Goal: Task Accomplishment & Management: Complete application form

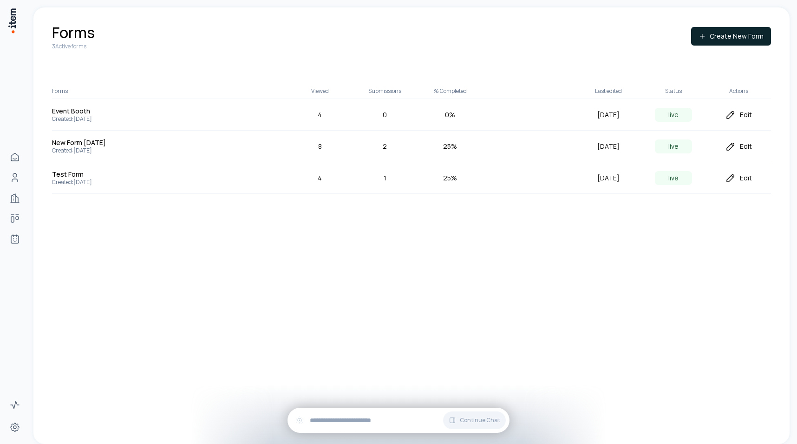
click at [299, 240] on div "Forms 3 Active forms Create New Form Forms Viewed Submissions % Completed Last …" at bounding box center [411, 225] width 756 height 436
drag, startPoint x: 107, startPoint y: 48, endPoint x: 60, endPoint y: 48, distance: 46.9
click at [60, 48] on div "Forms 3 Active forms Create New Form" at bounding box center [411, 36] width 719 height 28
click at [60, 48] on p "3 Active forms" at bounding box center [73, 46] width 43 height 7
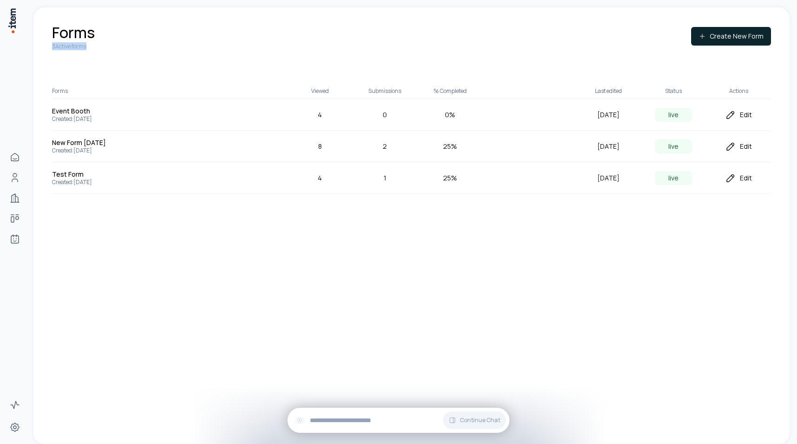
click at [60, 48] on p "3 Active forms" at bounding box center [73, 46] width 43 height 7
click at [148, 48] on div "Forms 3 Active forms Create New Form" at bounding box center [411, 36] width 719 height 28
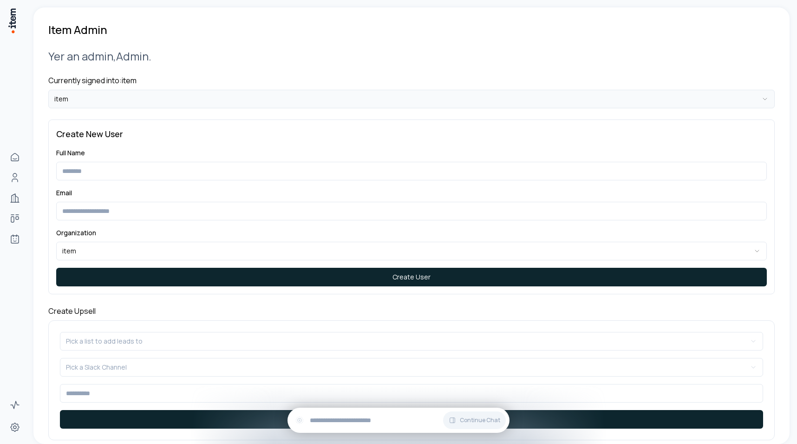
click at [134, 101] on html "**********" at bounding box center [398, 222] width 797 height 444
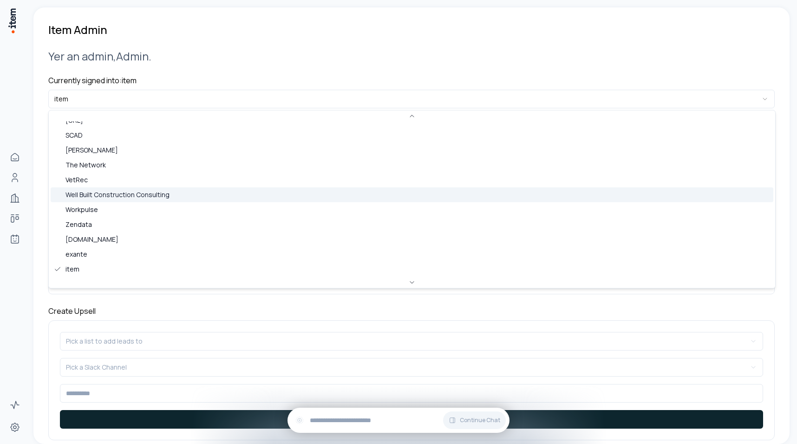
scroll to position [342, 0]
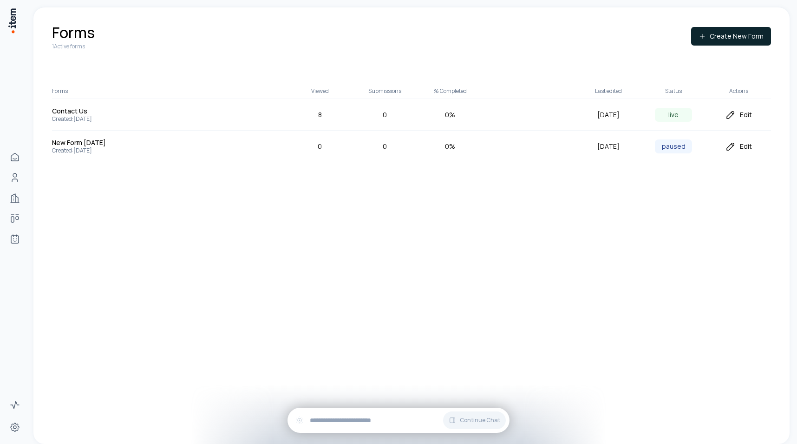
click at [736, 113] on icon at bounding box center [730, 114] width 11 height 11
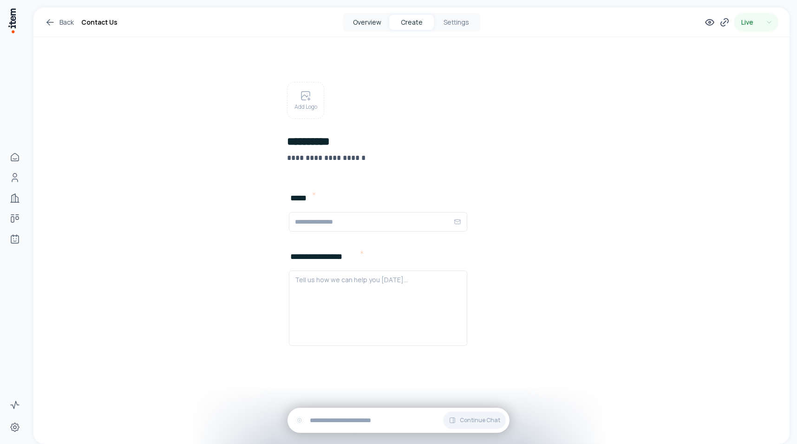
click at [370, 18] on button "Overview" at bounding box center [367, 22] width 45 height 15
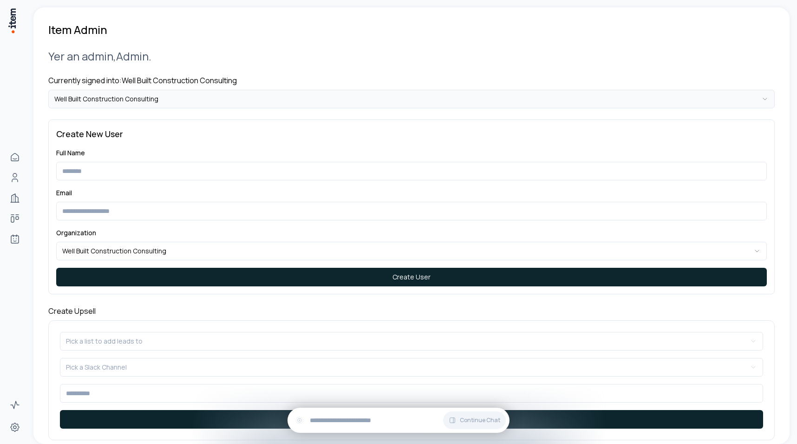
click at [164, 95] on html "**********" at bounding box center [398, 222] width 797 height 444
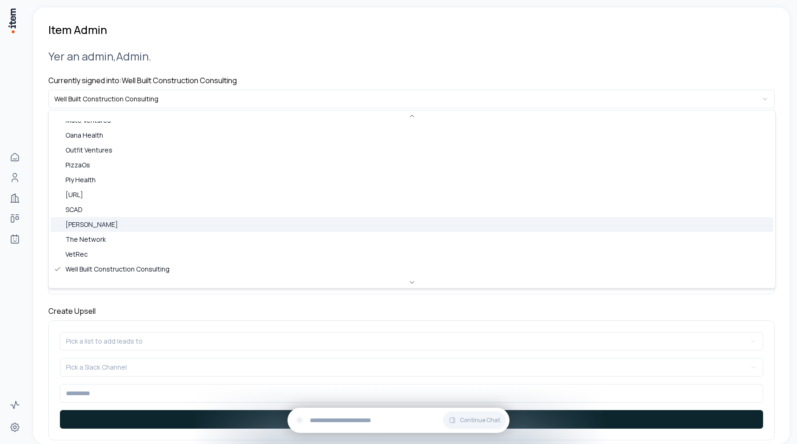
scroll to position [358, 0]
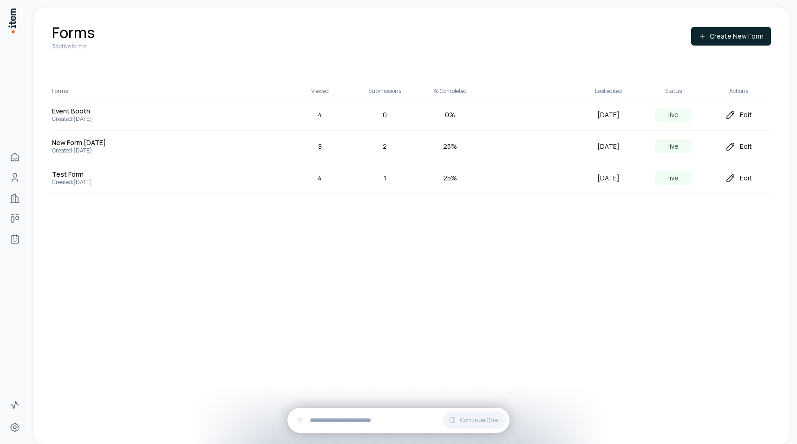
click at [748, 178] on div "Edit" at bounding box center [738, 177] width 65 height 11
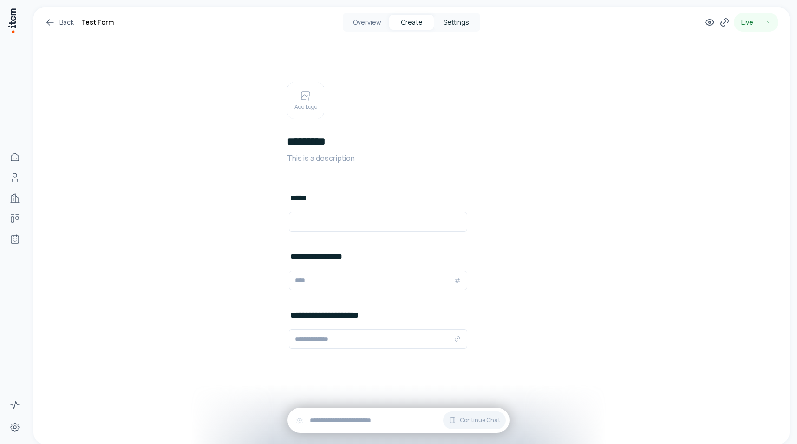
click at [473, 22] on button "Settings" at bounding box center [456, 22] width 45 height 15
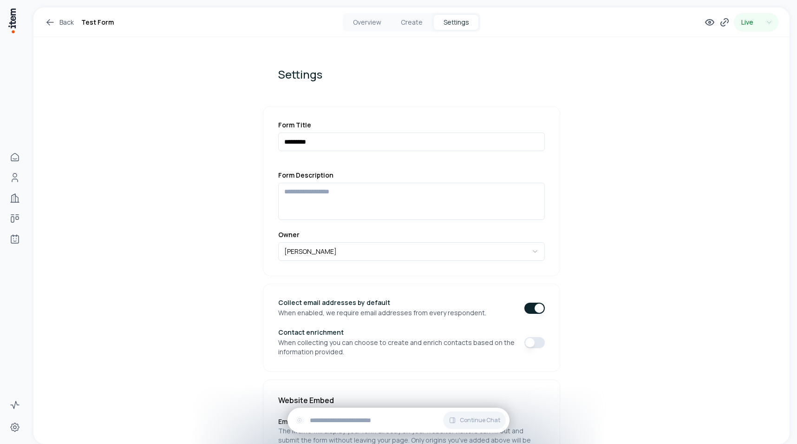
scroll to position [310, 0]
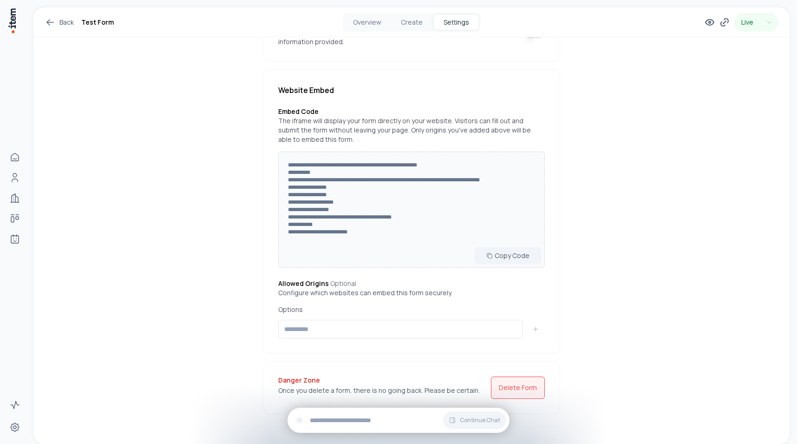
click at [522, 386] on button "Delete Form" at bounding box center [518, 387] width 54 height 22
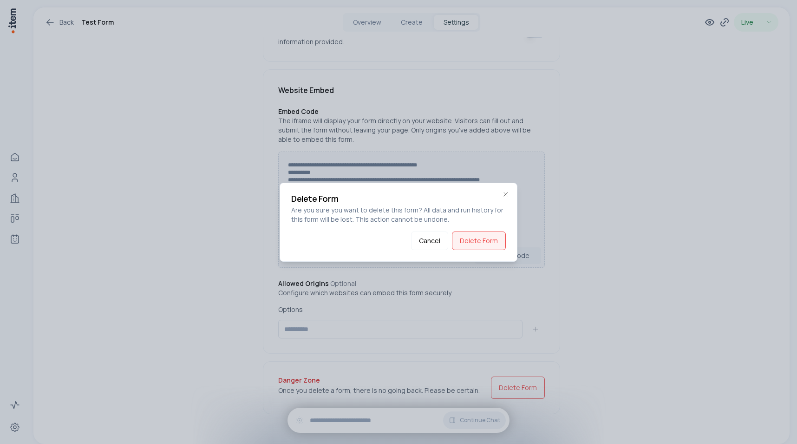
click at [492, 244] on button "Delete Form" at bounding box center [479, 240] width 54 height 19
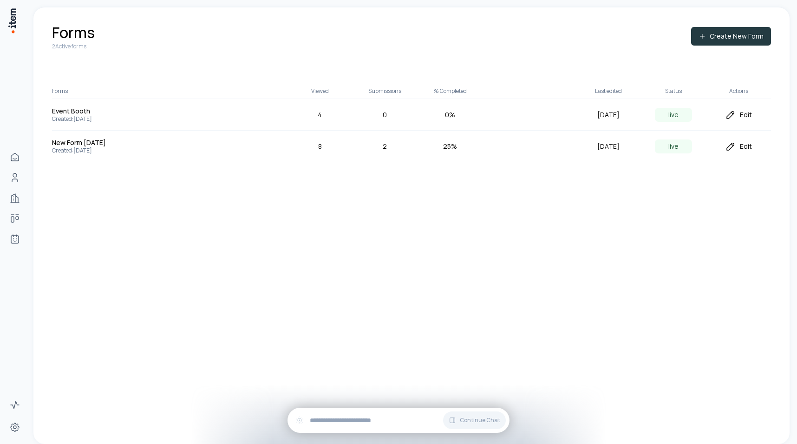
click at [723, 38] on button "Create New Form" at bounding box center [731, 36] width 80 height 19
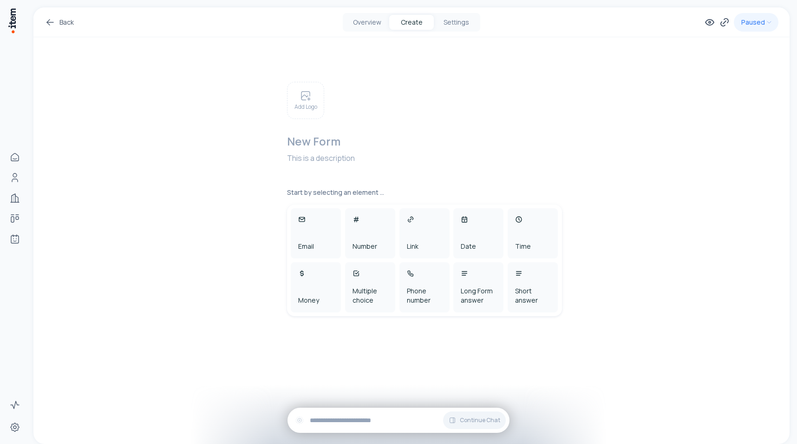
click at [314, 148] on h2 at bounding box center [427, 141] width 281 height 15
click at [309, 236] on div "Email" at bounding box center [316, 233] width 50 height 50
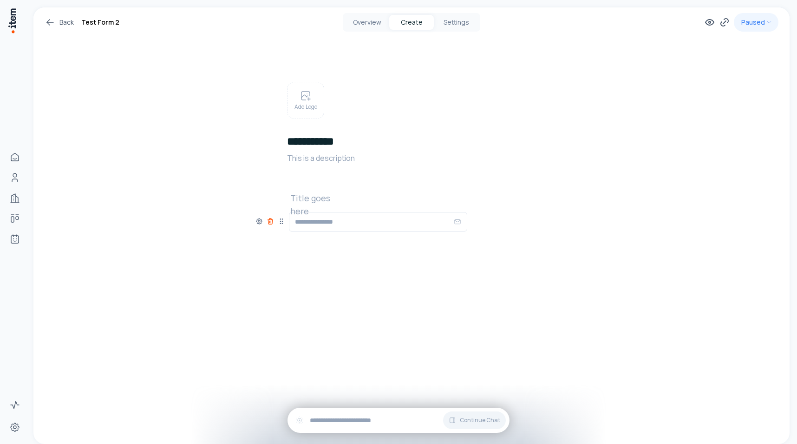
click at [269, 223] on icon at bounding box center [270, 220] width 7 height 7
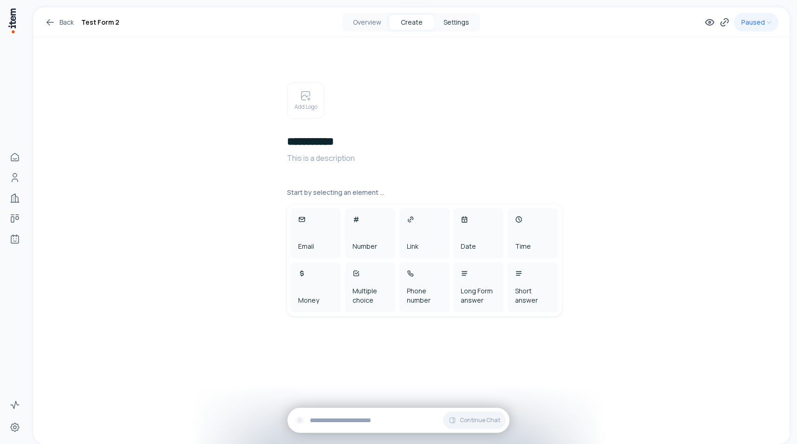
click at [458, 26] on button "Settings" at bounding box center [456, 22] width 45 height 15
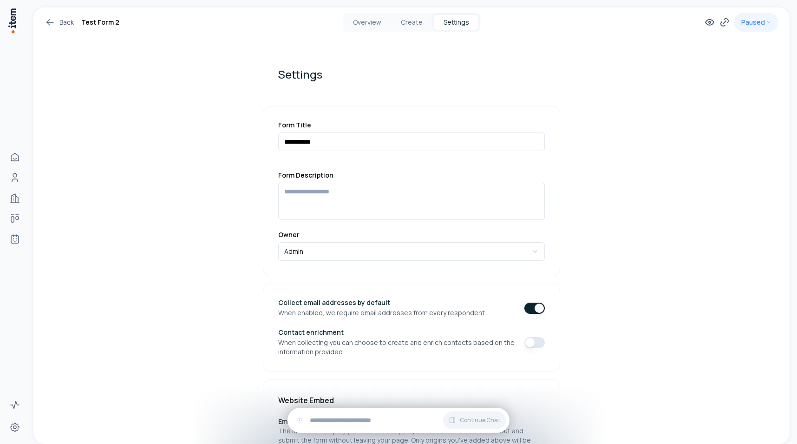
click at [409, 31] on div "Back Test Form 2 Overview Create Settings Paused" at bounding box center [411, 22] width 756 height 30
click at [409, 22] on button "Create" at bounding box center [411, 22] width 45 height 15
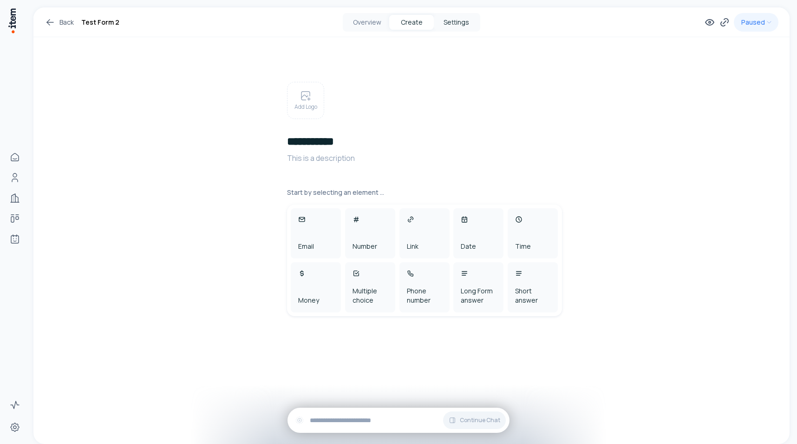
click at [465, 24] on button "Settings" at bounding box center [456, 22] width 45 height 15
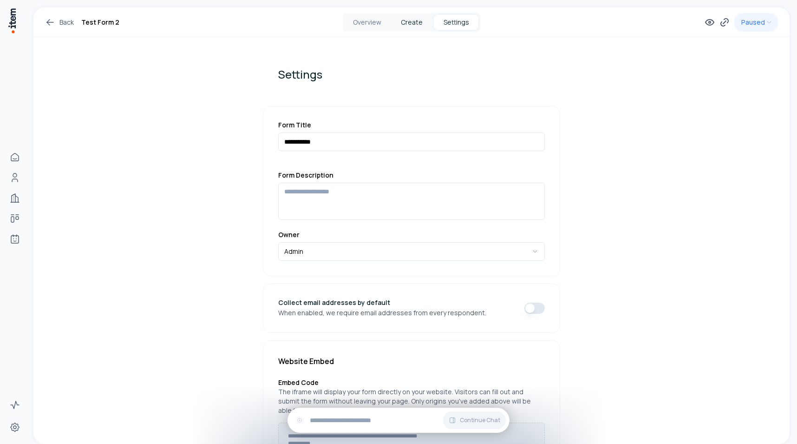
click at [404, 26] on button "Create" at bounding box center [411, 22] width 45 height 15
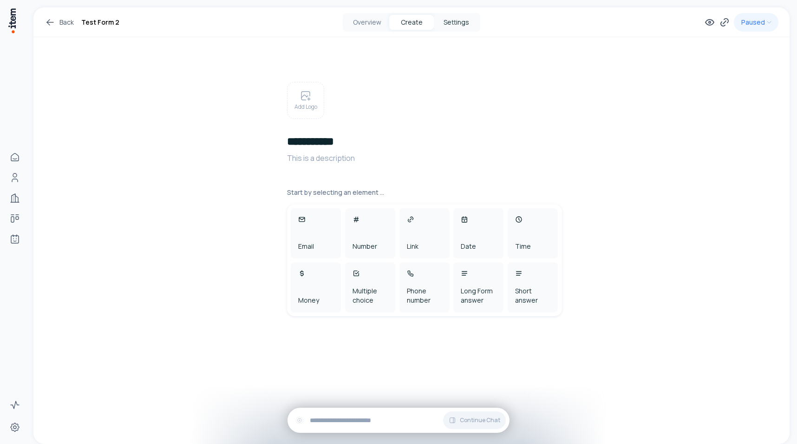
click at [441, 24] on button "Settings" at bounding box center [456, 22] width 45 height 15
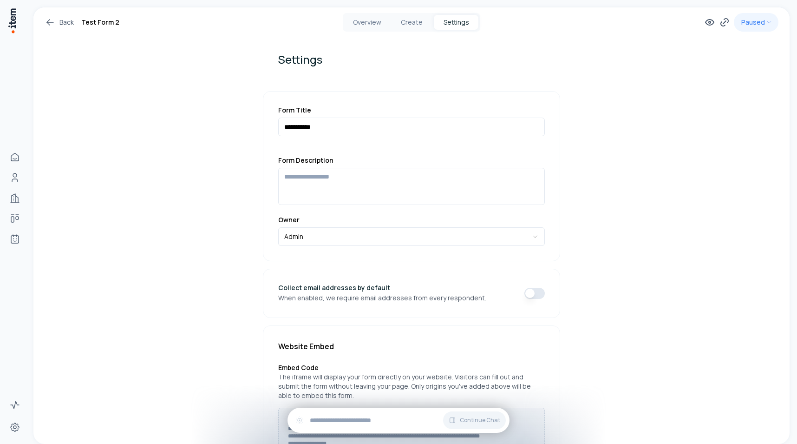
scroll to position [17, 0]
click at [539, 293] on button "button" at bounding box center [535, 291] width 20 height 11
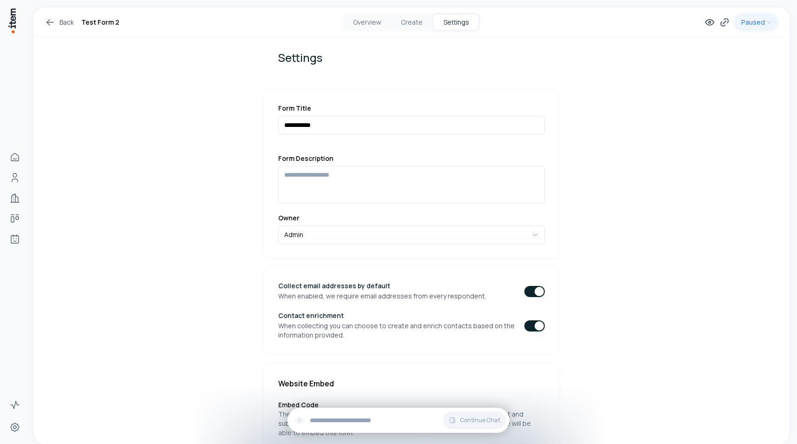
click at [541, 325] on button "button" at bounding box center [535, 325] width 20 height 11
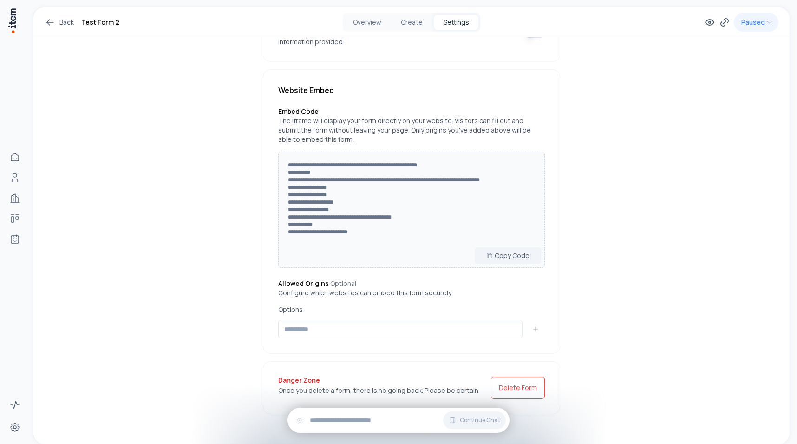
scroll to position [0, 0]
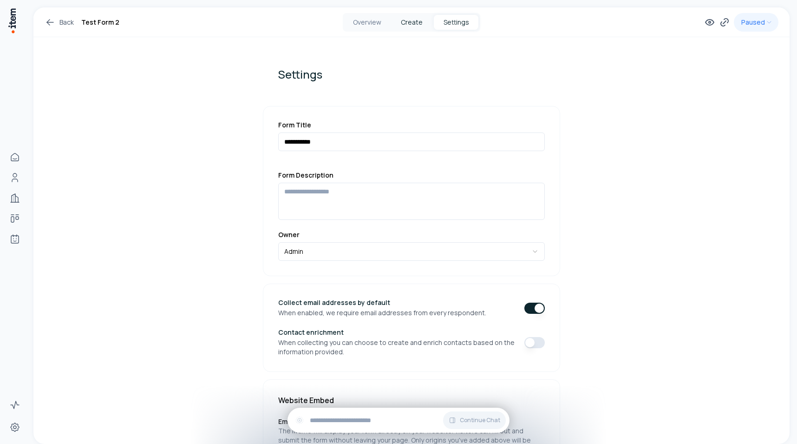
click at [407, 20] on button "Create" at bounding box center [411, 22] width 45 height 15
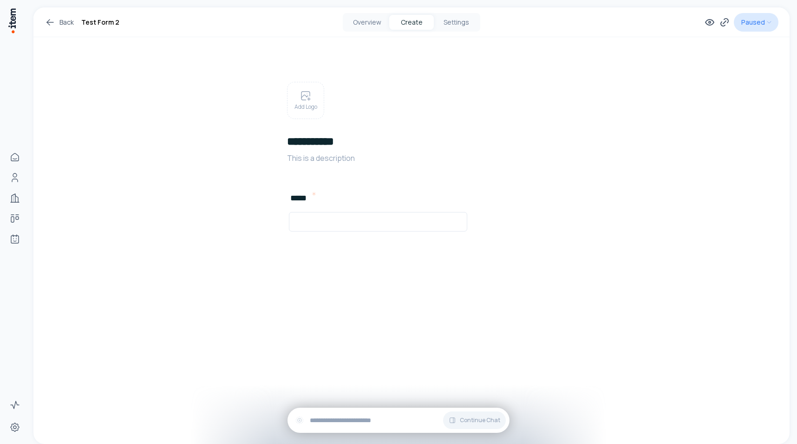
click at [764, 25] on html "**********" at bounding box center [398, 222] width 797 height 444
click at [711, 20] on icon at bounding box center [710, 23] width 8 height 6
click at [47, 20] on icon at bounding box center [50, 22] width 11 height 11
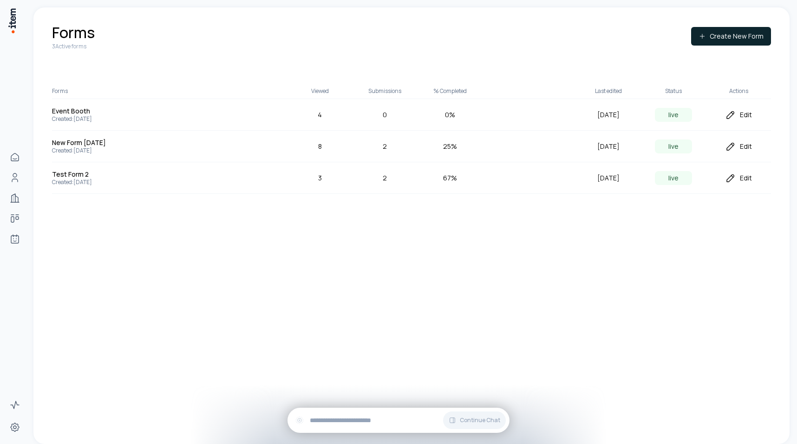
click at [743, 176] on div "Edit" at bounding box center [738, 177] width 65 height 11
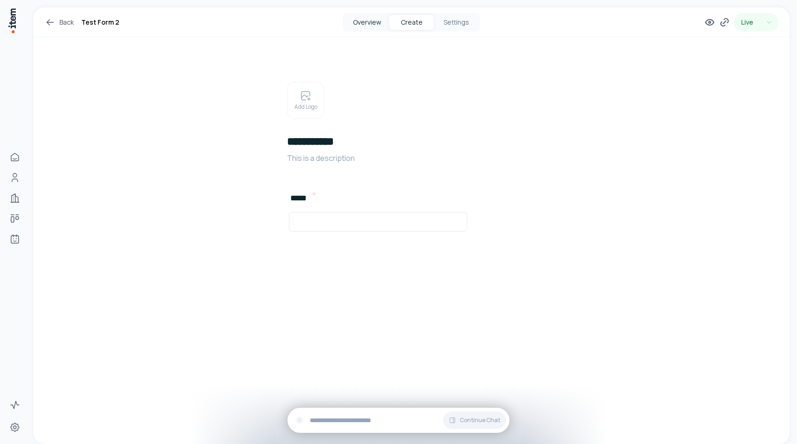
click at [375, 20] on button "Overview" at bounding box center [367, 22] width 45 height 15
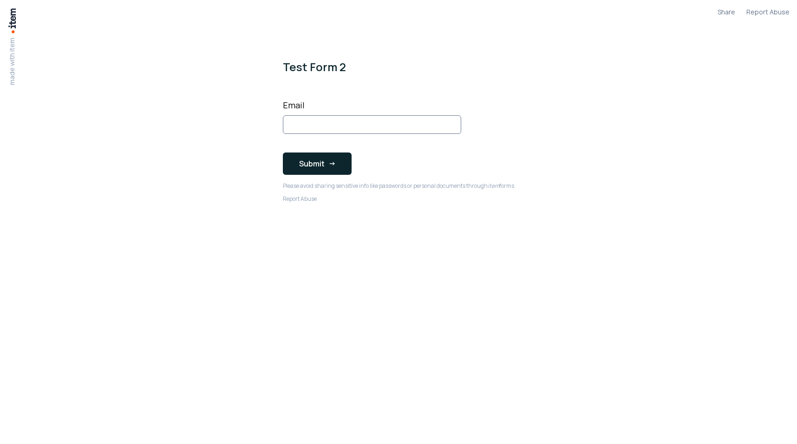
click at [340, 129] on input "Email" at bounding box center [372, 124] width 178 height 19
click at [318, 124] on input "**********" at bounding box center [372, 124] width 178 height 19
type input "**********"
click at [323, 159] on button "Submit" at bounding box center [317, 163] width 69 height 22
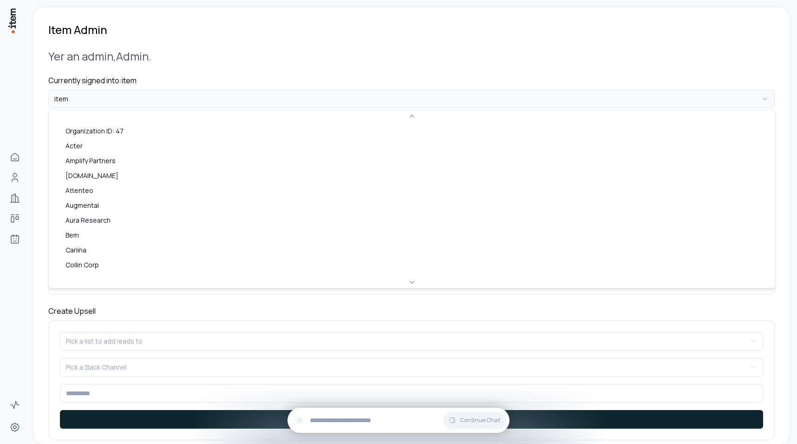
click at [151, 90] on html "**********" at bounding box center [398, 222] width 797 height 444
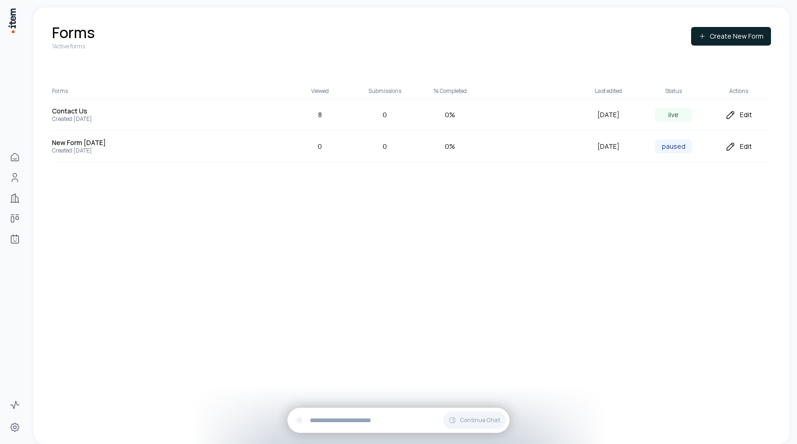
click at [744, 114] on div "Edit" at bounding box center [738, 114] width 65 height 11
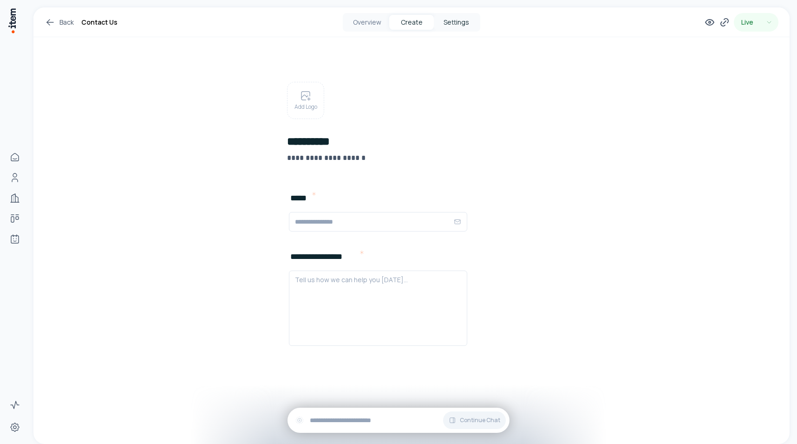
click at [453, 23] on button "Settings" at bounding box center [456, 22] width 45 height 15
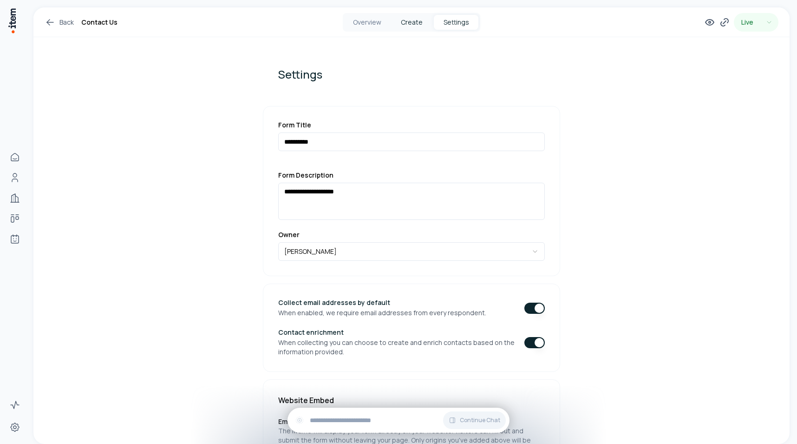
click at [409, 24] on button "Create" at bounding box center [411, 22] width 45 height 15
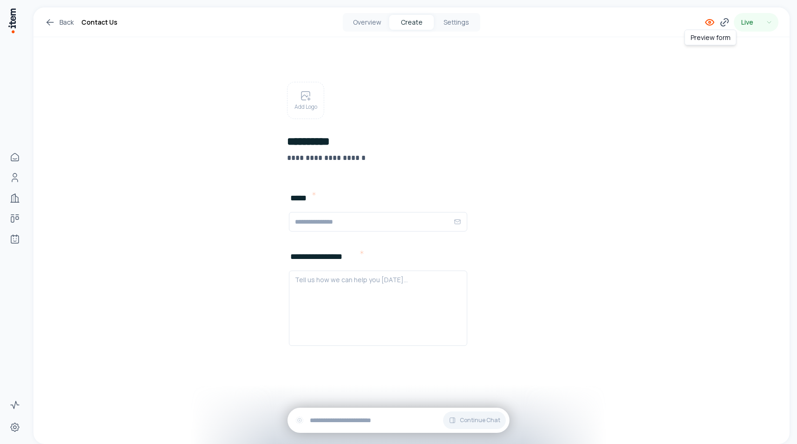
click at [706, 26] on icon at bounding box center [709, 22] width 11 height 11
click at [723, 22] on icon at bounding box center [724, 22] width 11 height 11
click at [708, 216] on button "Copy" at bounding box center [704, 216] width 21 height 15
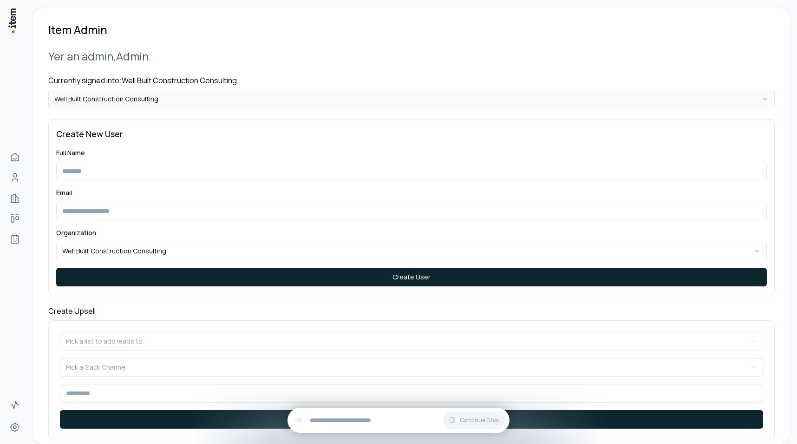
click at [228, 100] on html "**********" at bounding box center [398, 222] width 797 height 444
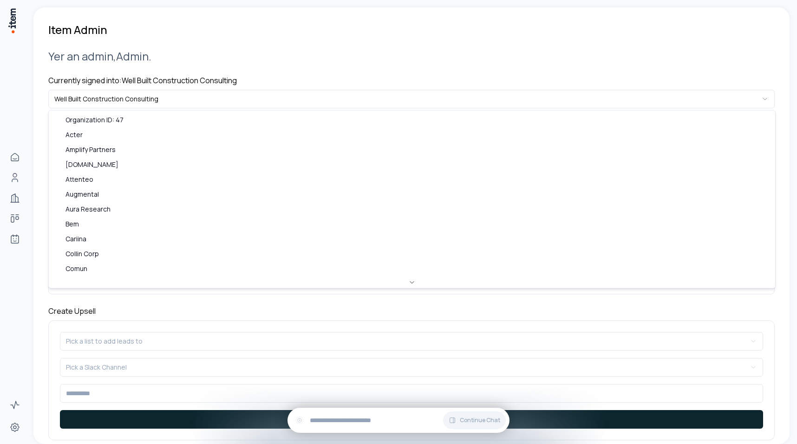
scroll to position [358, 0]
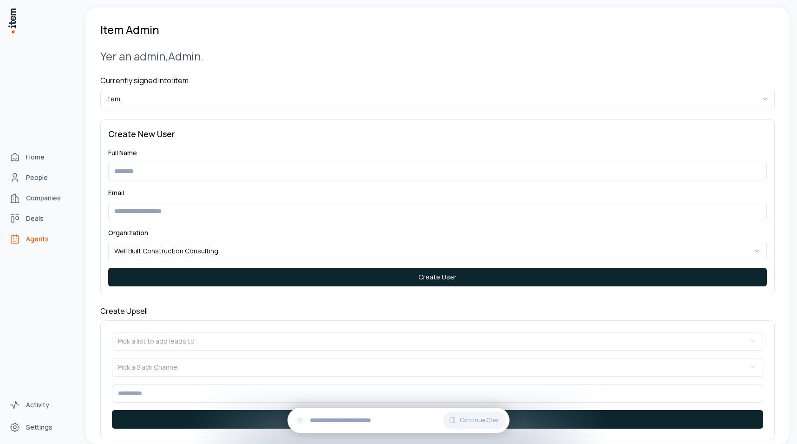
click at [17, 238] on icon "Agents" at bounding box center [14, 238] width 11 height 11
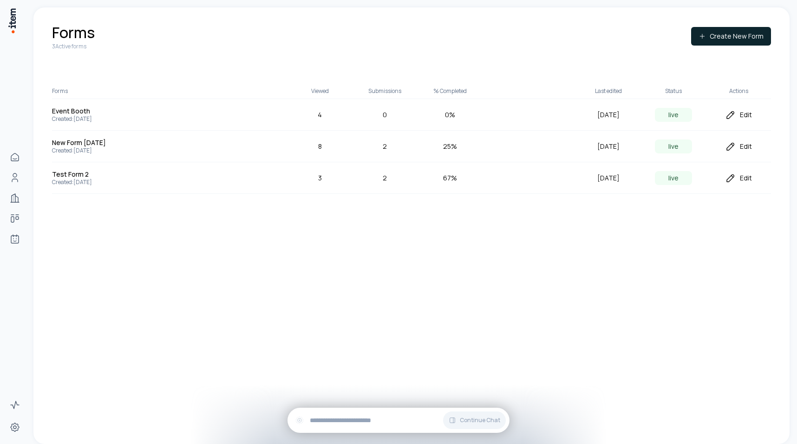
click at [744, 177] on div "Edit" at bounding box center [738, 177] width 65 height 11
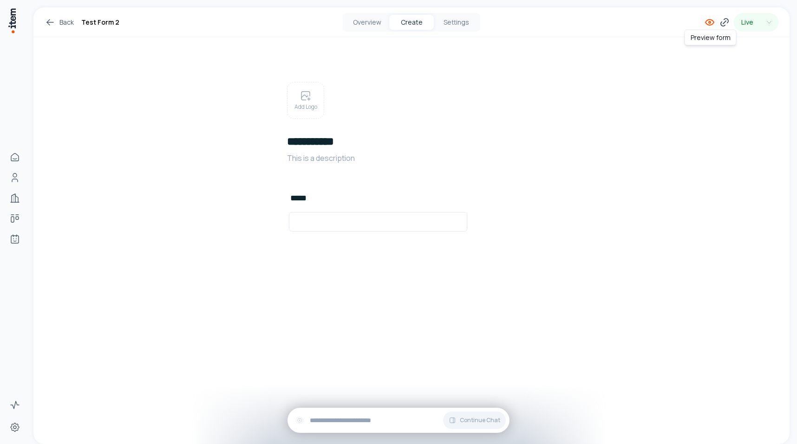
click at [712, 22] on icon at bounding box center [709, 22] width 11 height 11
click at [279, 220] on icon at bounding box center [282, 221] width 6 height 6
click at [268, 187] on div "**********" at bounding box center [412, 166] width 312 height 168
click at [449, 12] on div "Back Test Form 2 Overview Create Settings Live" at bounding box center [411, 22] width 756 height 30
click at [449, 17] on button "Settings" at bounding box center [456, 22] width 45 height 15
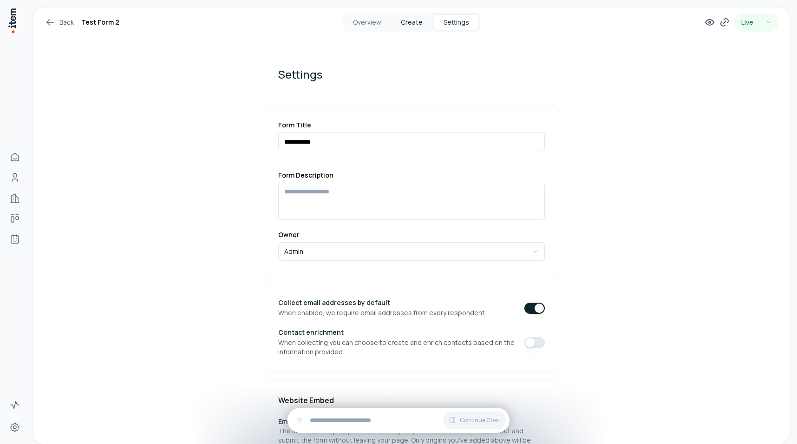
click at [411, 23] on button "Create" at bounding box center [411, 22] width 45 height 15
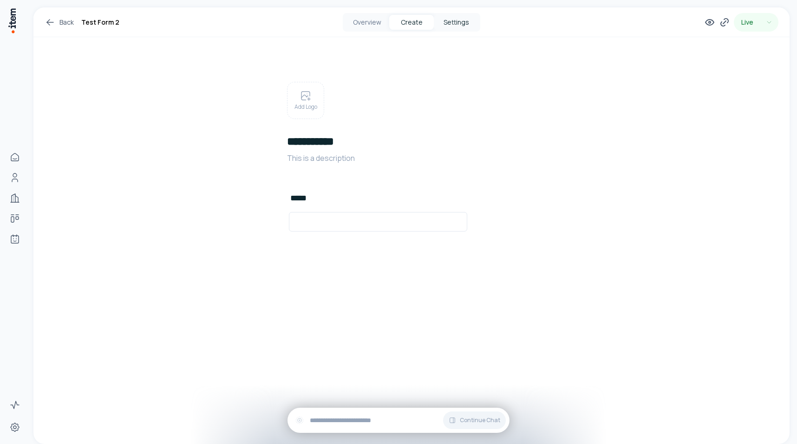
click at [465, 25] on button "Settings" at bounding box center [456, 22] width 45 height 15
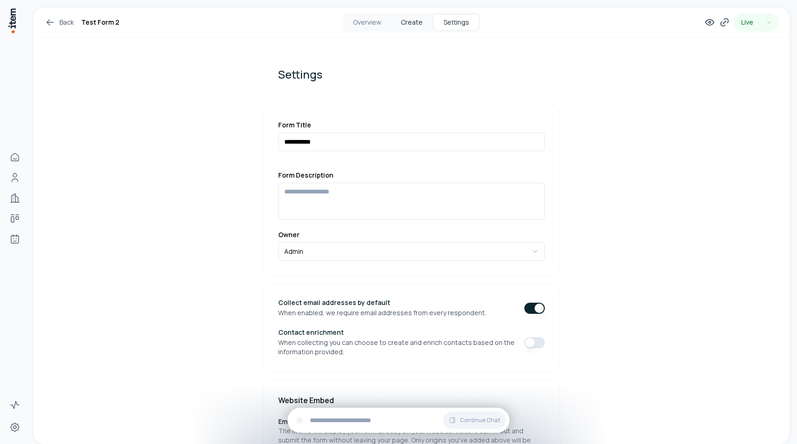
click at [410, 24] on button "Create" at bounding box center [411, 22] width 45 height 15
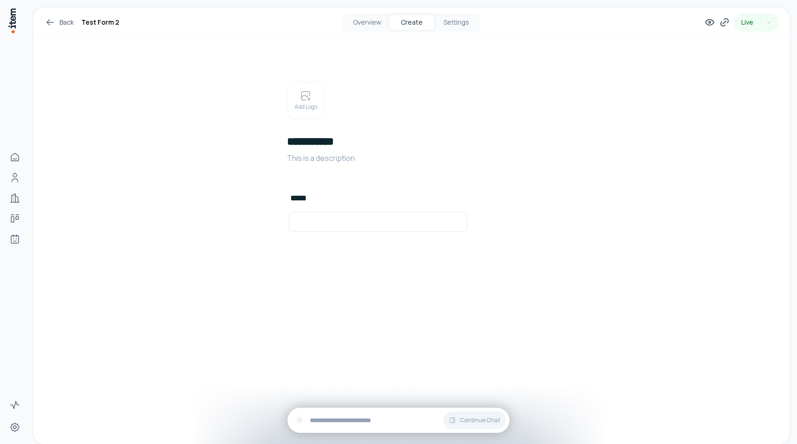
click at [220, 154] on div "**********" at bounding box center [411, 158] width 756 height 302
click at [199, 194] on div "**********" at bounding box center [411, 158] width 756 height 302
click at [56, 27] on div "Back Test Form 2 Overview Create Settings Live" at bounding box center [411, 22] width 756 height 30
click at [51, 24] on icon at bounding box center [50, 22] width 11 height 11
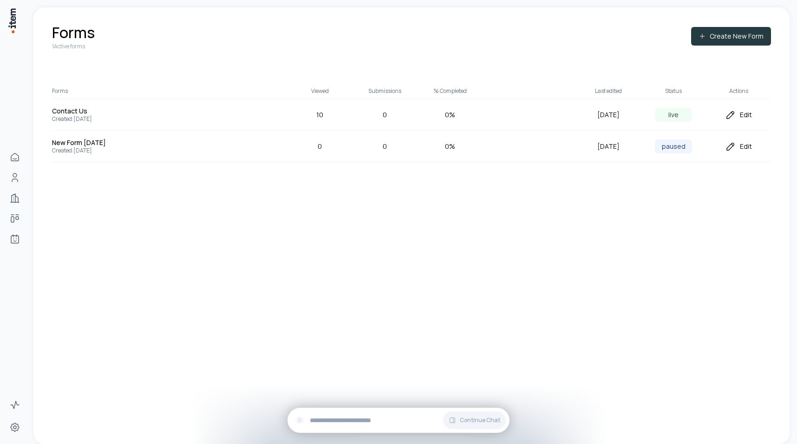
click at [748, 34] on button "Create New Form" at bounding box center [731, 36] width 80 height 19
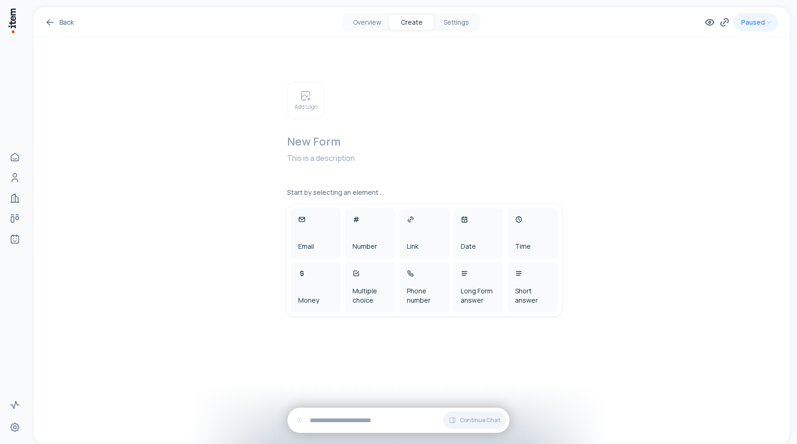
click at [46, 19] on icon at bounding box center [50, 22] width 11 height 11
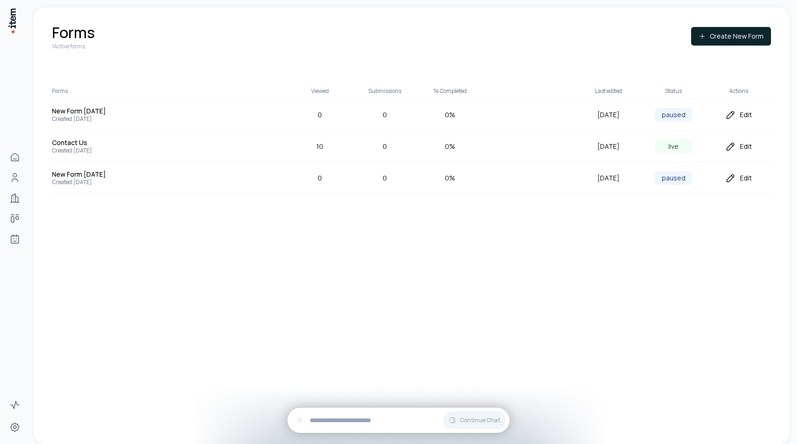
click at [741, 178] on div "Edit" at bounding box center [738, 177] width 65 height 11
click at [738, 174] on div "Edit" at bounding box center [738, 177] width 65 height 11
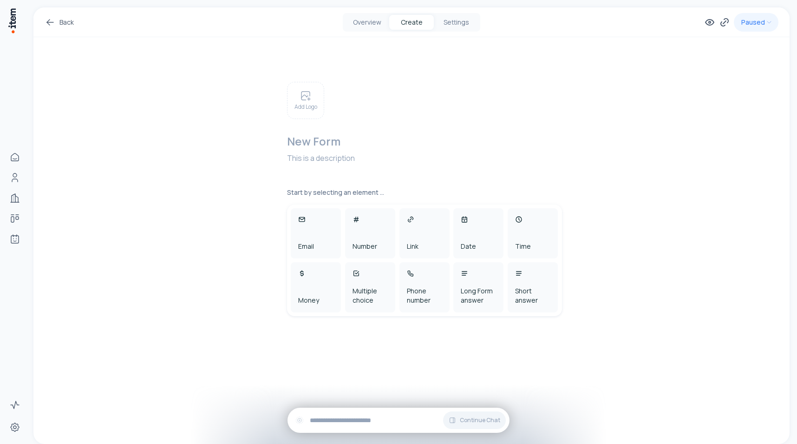
click at [46, 23] on icon at bounding box center [50, 22] width 11 height 11
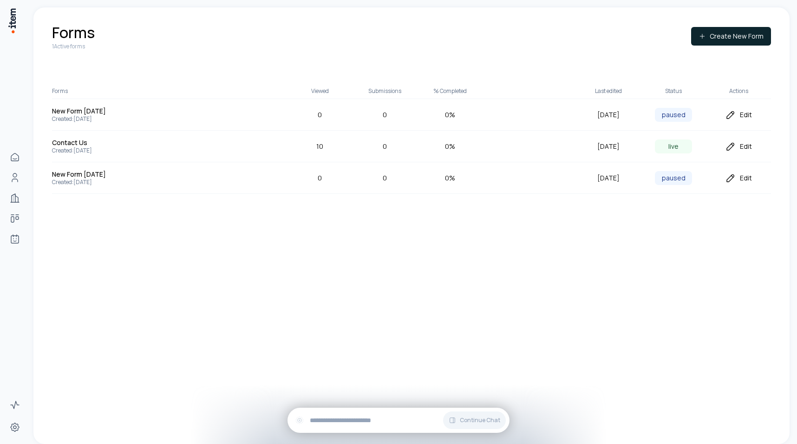
click at [739, 116] on div "Edit" at bounding box center [738, 114] width 65 height 11
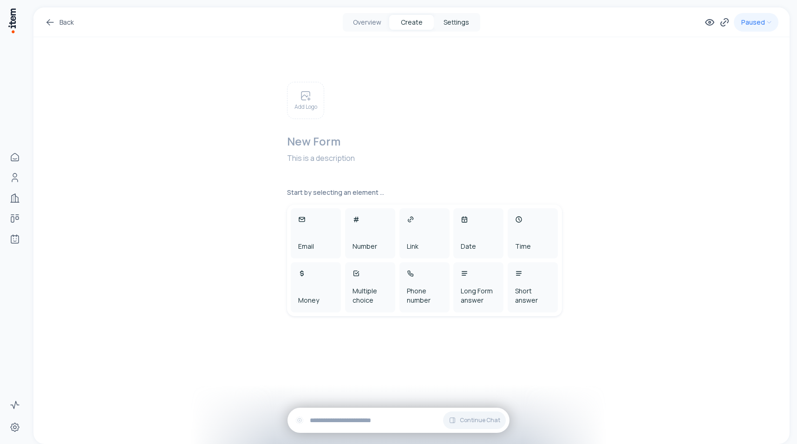
click at [461, 28] on button "Settings" at bounding box center [456, 22] width 45 height 15
click at [461, 23] on button "Settings" at bounding box center [456, 22] width 45 height 15
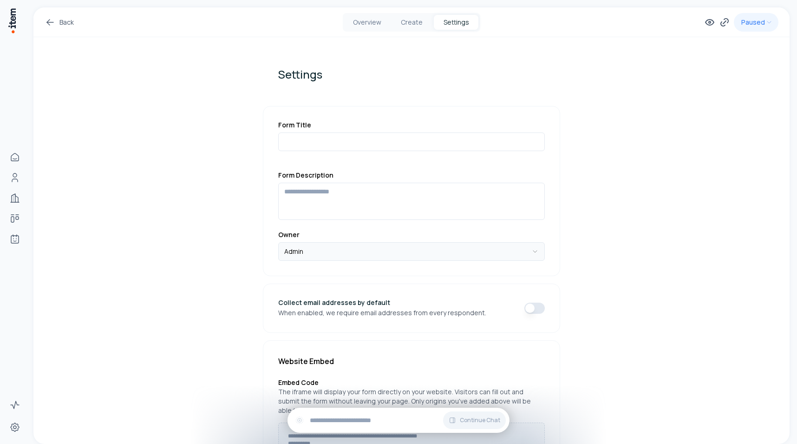
scroll to position [271, 0]
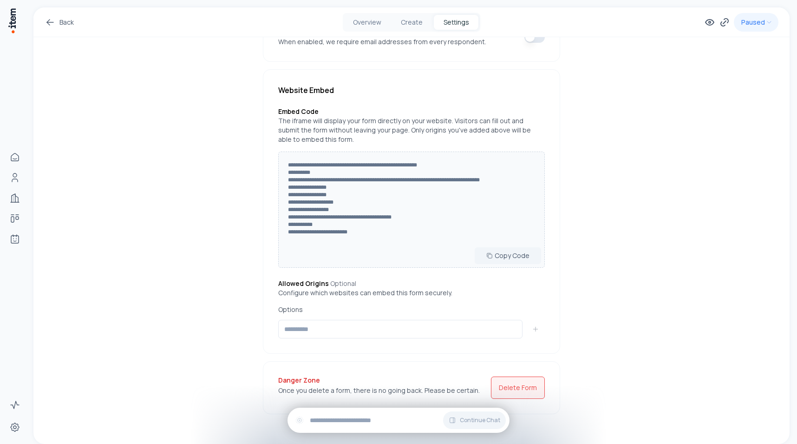
click at [524, 388] on button "Delete Form" at bounding box center [518, 387] width 54 height 22
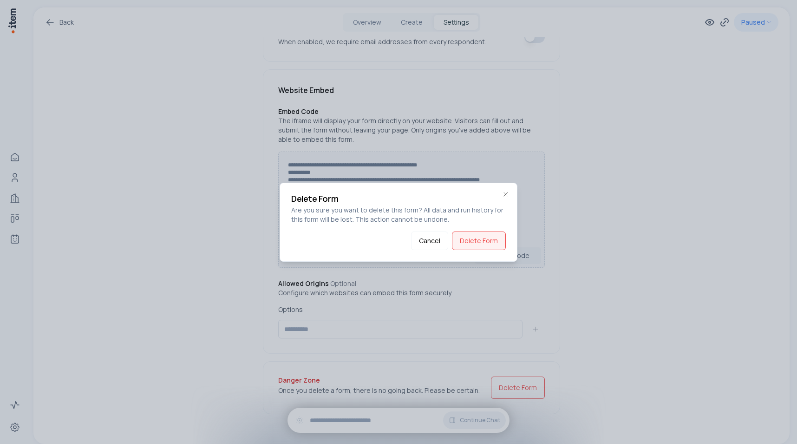
click at [488, 242] on button "Delete Form" at bounding box center [479, 240] width 54 height 19
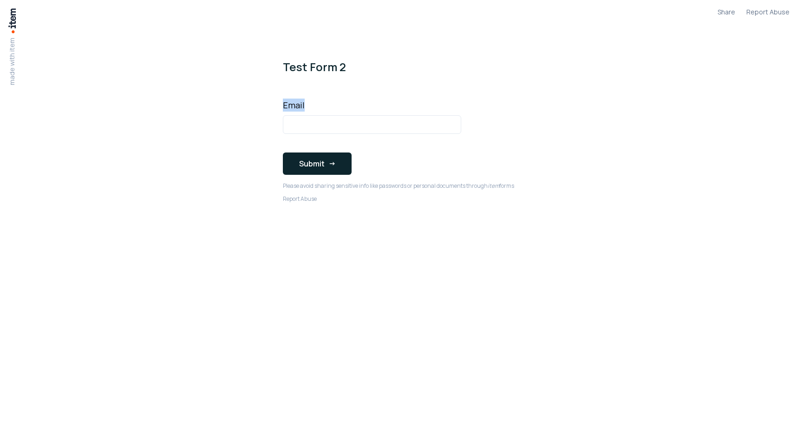
click at [315, 111] on div "Email" at bounding box center [372, 116] width 178 height 35
click at [312, 118] on input "Email" at bounding box center [372, 124] width 178 height 19
type input "**********"
click at [297, 167] on button "Submit" at bounding box center [317, 163] width 69 height 22
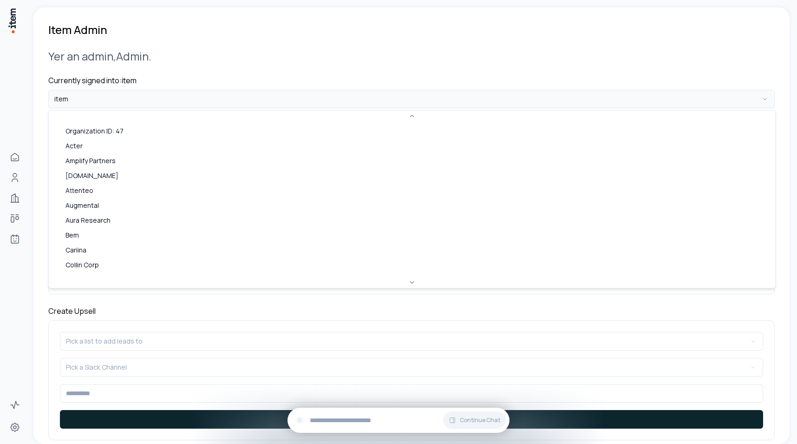
click at [133, 97] on html "**********" at bounding box center [398, 222] width 797 height 444
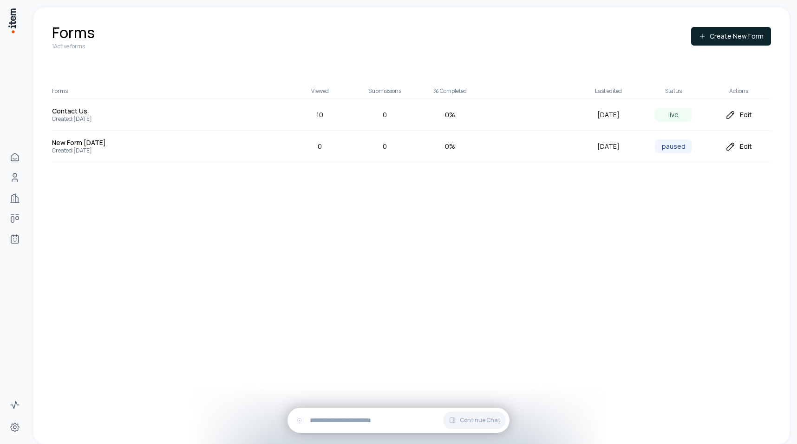
click at [736, 113] on div "Edit" at bounding box center [738, 114] width 65 height 11
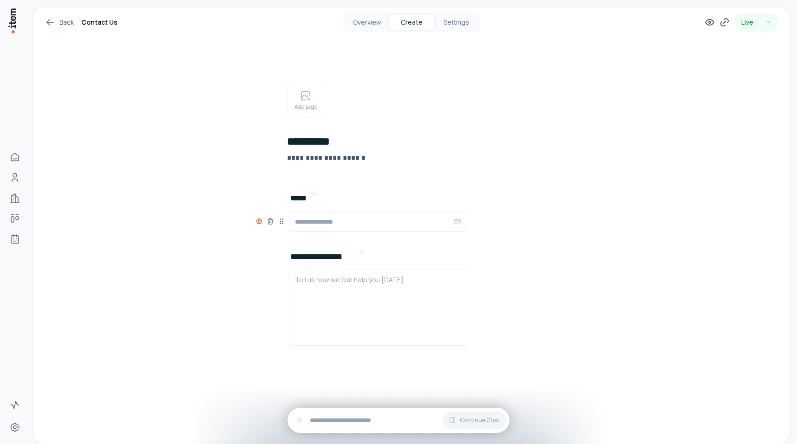
click at [257, 221] on icon at bounding box center [259, 220] width 7 height 7
type button "on"
click at [455, 21] on button "Settings" at bounding box center [456, 22] width 45 height 15
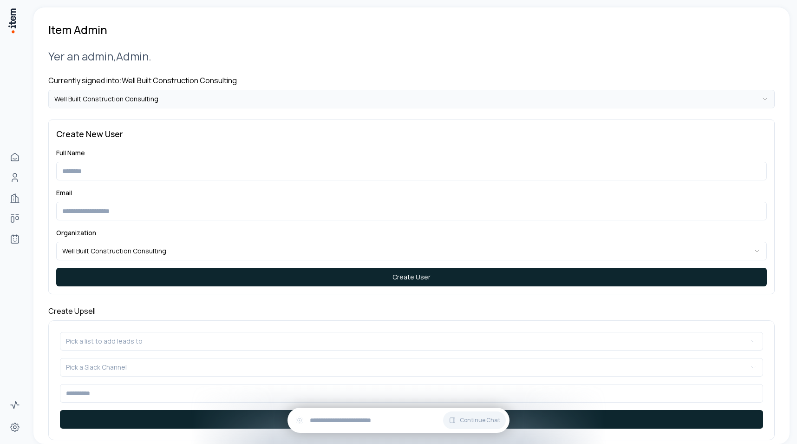
click at [186, 96] on html "**********" at bounding box center [398, 222] width 797 height 444
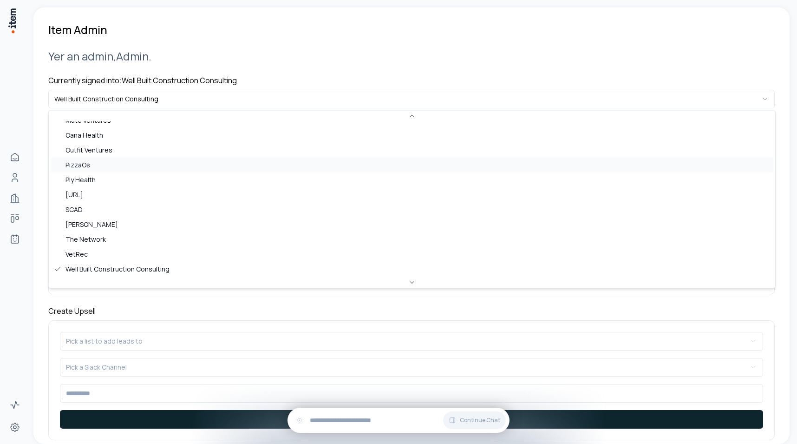
scroll to position [358, 0]
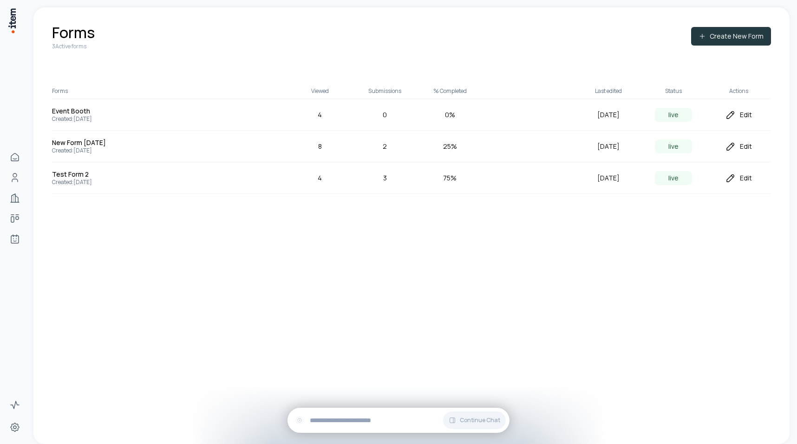
click at [737, 40] on button "Create New Form" at bounding box center [731, 36] width 80 height 19
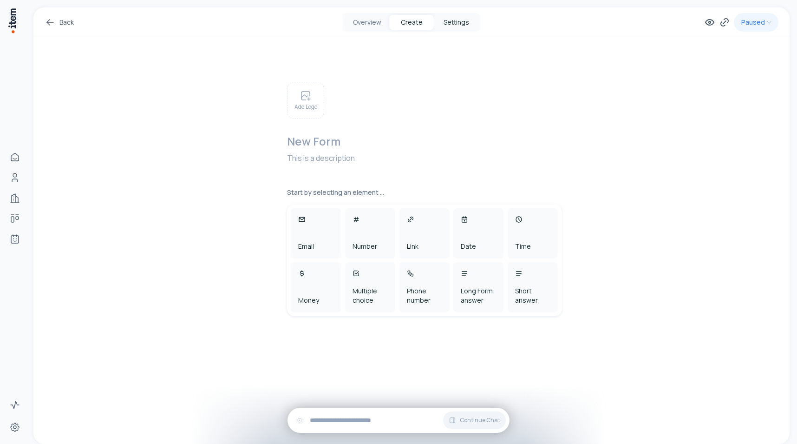
click at [452, 17] on button "Settings" at bounding box center [456, 22] width 45 height 15
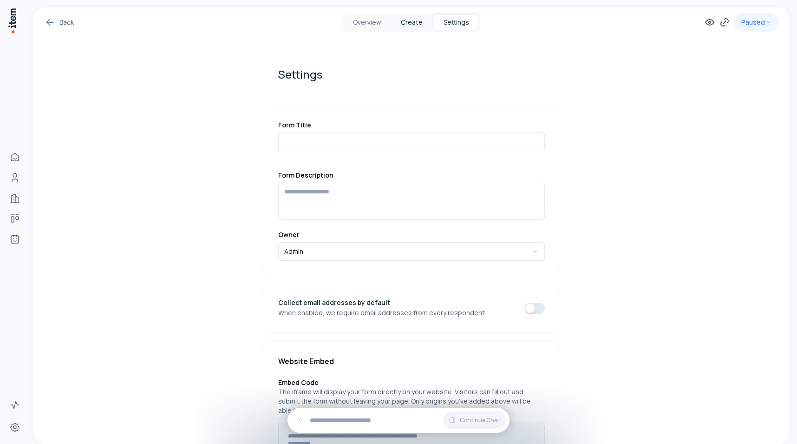
click at [411, 19] on button "Create" at bounding box center [411, 22] width 45 height 15
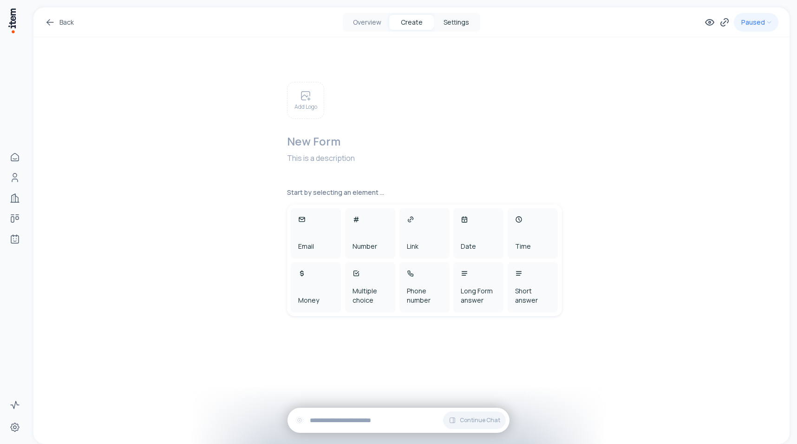
click at [460, 26] on button "Settings" at bounding box center [456, 22] width 45 height 15
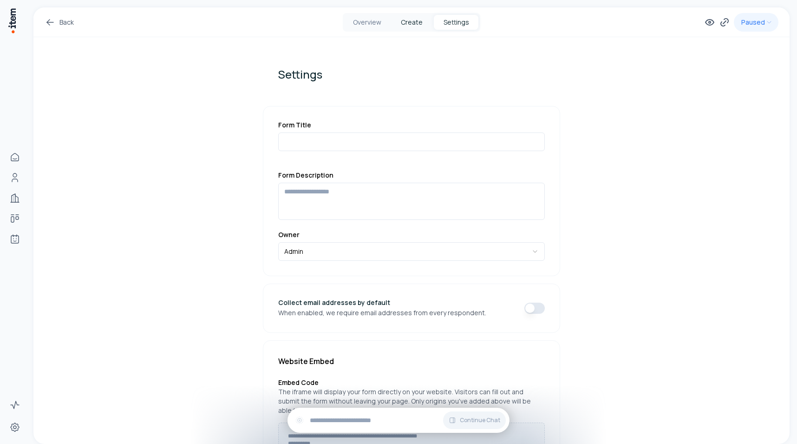
click at [409, 24] on button "Create" at bounding box center [411, 22] width 45 height 15
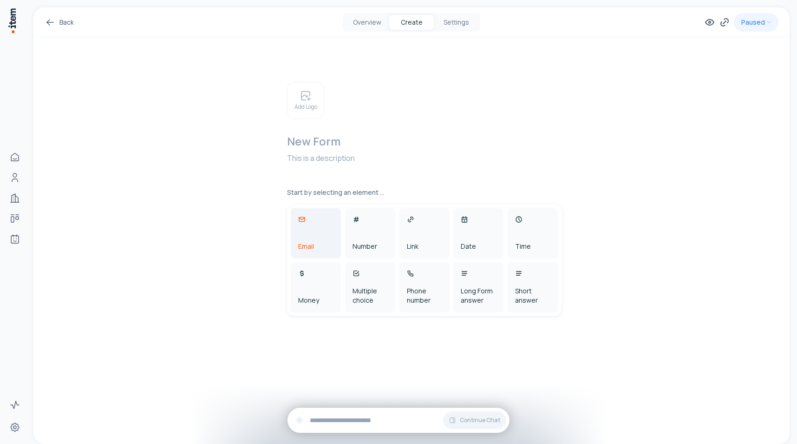
click at [326, 223] on div "Email" at bounding box center [316, 233] width 50 height 50
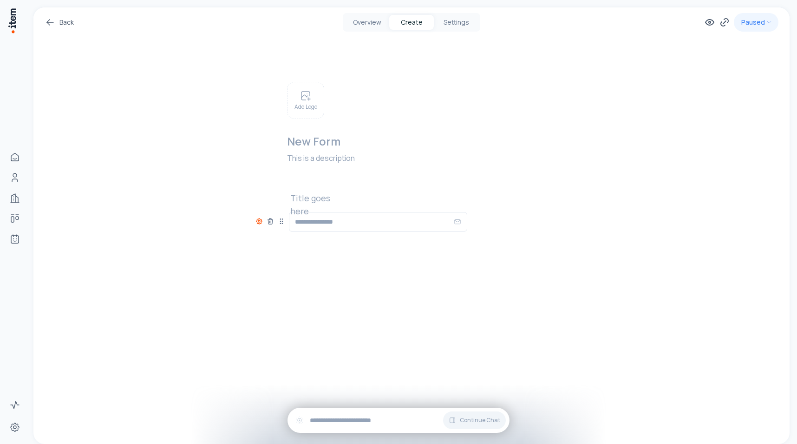
click at [257, 223] on icon at bounding box center [259, 220] width 7 height 7
click at [245, 248] on button "button" at bounding box center [245, 251] width 15 height 8
click at [235, 197] on div "Back Overview Create Settings Paused Add Logo New Form This is a description Ti…" at bounding box center [411, 158] width 756 height 302
click at [332, 190] on div "Add Logo New Form This is a description Title goes here Add New Element To pick…" at bounding box center [412, 166] width 312 height 168
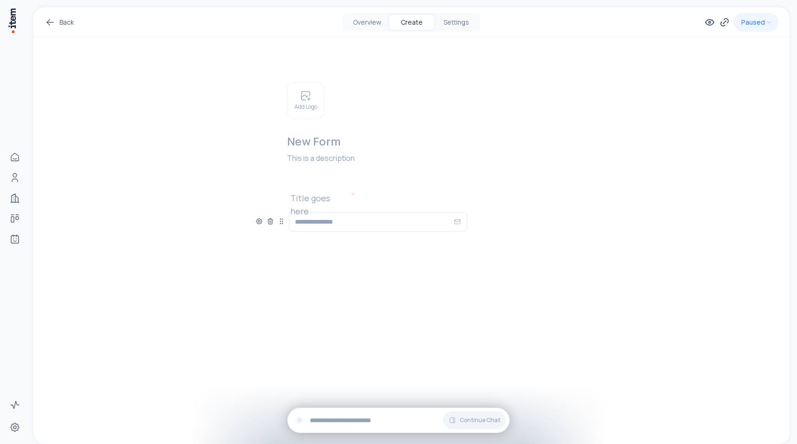
click at [316, 195] on h2 at bounding box center [319, 197] width 59 height 13
click at [362, 162] on p at bounding box center [427, 157] width 281 height 11
click at [463, 20] on button "Settings" at bounding box center [456, 22] width 45 height 15
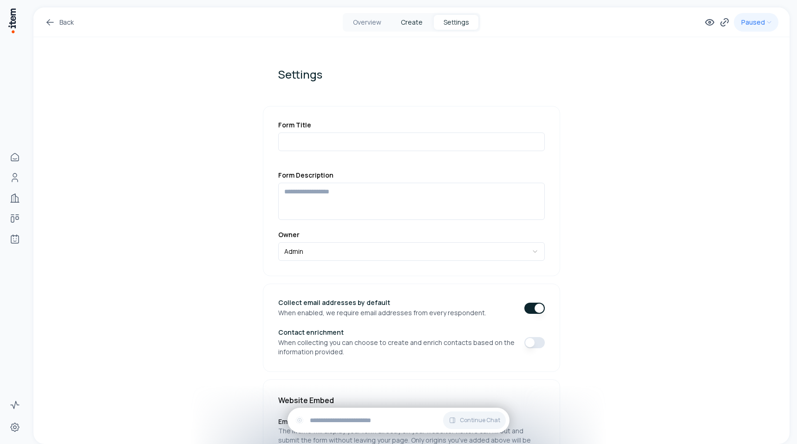
click at [411, 27] on button "Create" at bounding box center [411, 22] width 45 height 15
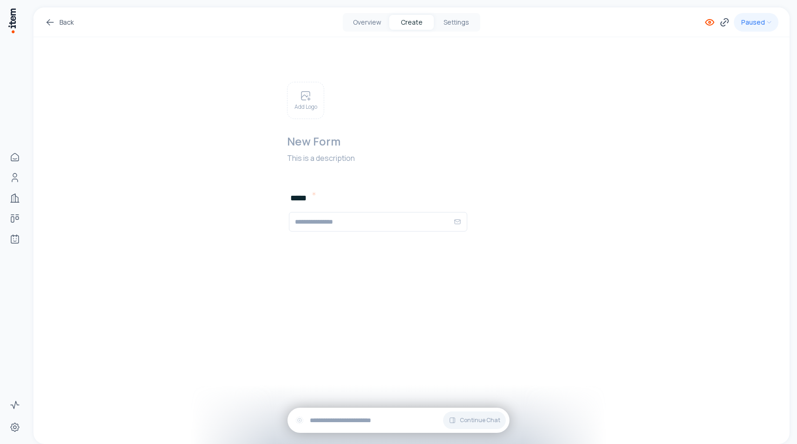
click at [709, 21] on icon at bounding box center [710, 22] width 2 height 2
click at [462, 15] on button "Settings" at bounding box center [456, 22] width 45 height 15
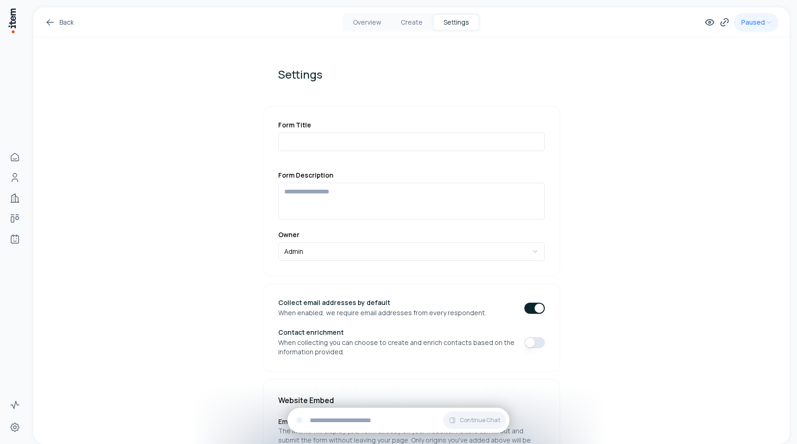
click at [538, 309] on button "button" at bounding box center [535, 307] width 20 height 11
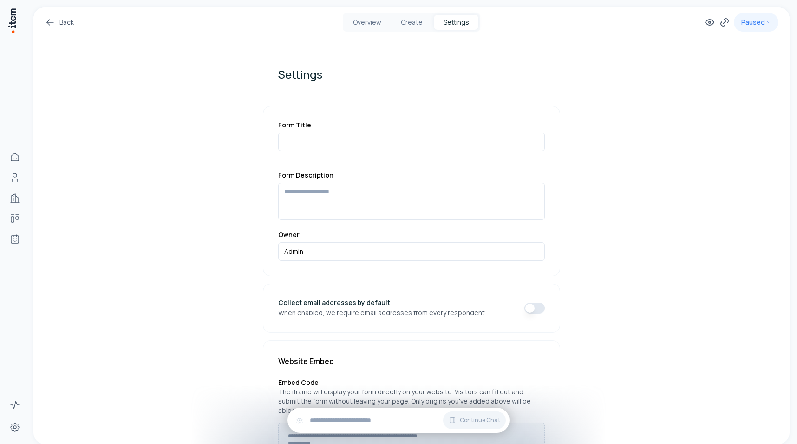
click at [533, 309] on button "button" at bounding box center [535, 307] width 20 height 11
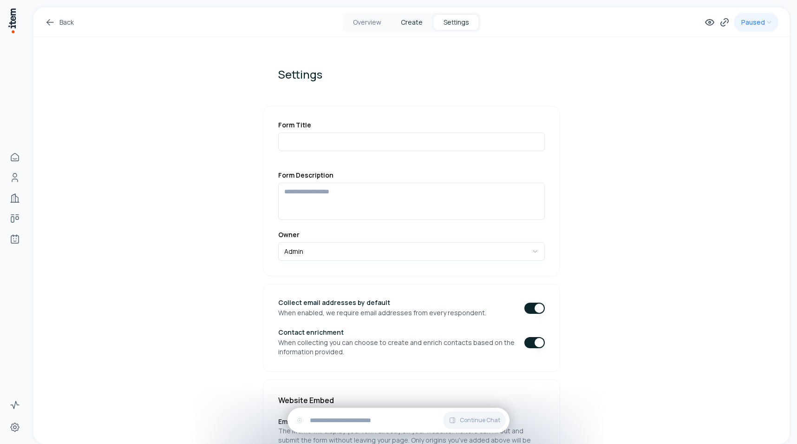
click at [411, 27] on button "Create" at bounding box center [411, 22] width 45 height 15
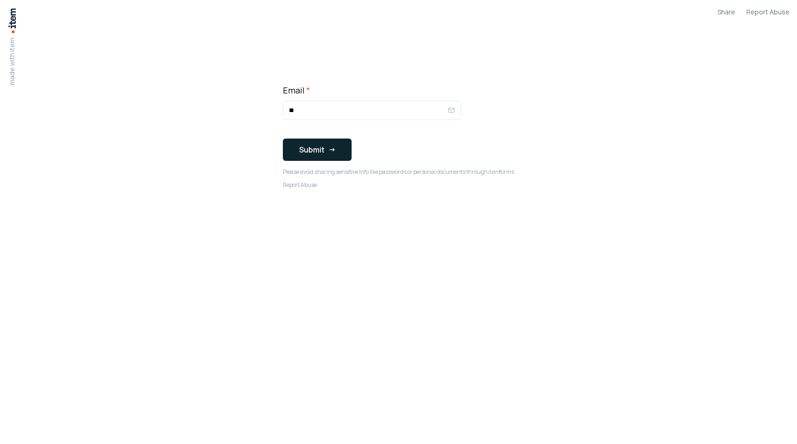
click at [326, 111] on input "**" at bounding box center [368, 110] width 159 height 11
type input "**********"
click at [306, 144] on button "Submit" at bounding box center [317, 149] width 69 height 22
click at [313, 153] on button "Submit" at bounding box center [317, 149] width 69 height 22
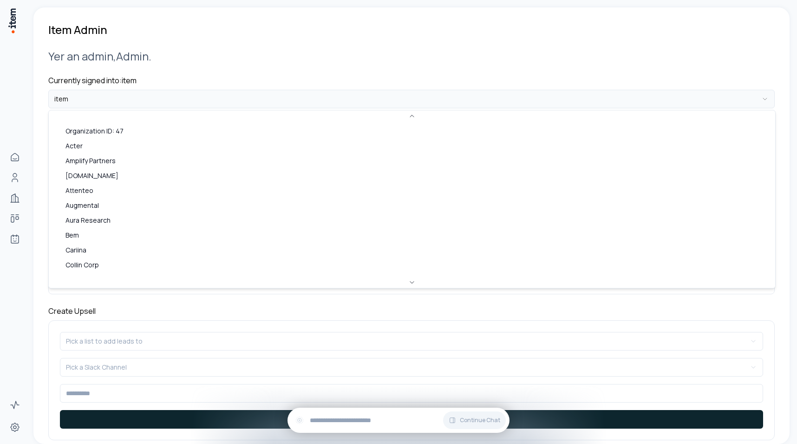
click at [193, 97] on html "**********" at bounding box center [398, 222] width 797 height 444
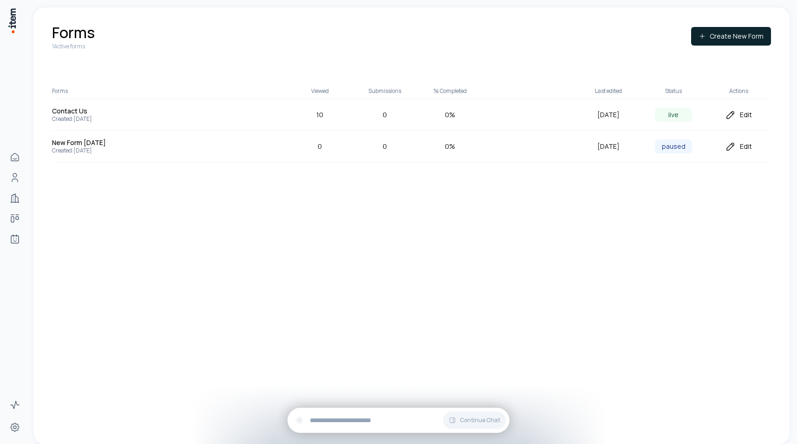
click at [749, 113] on div "Edit" at bounding box center [738, 114] width 65 height 11
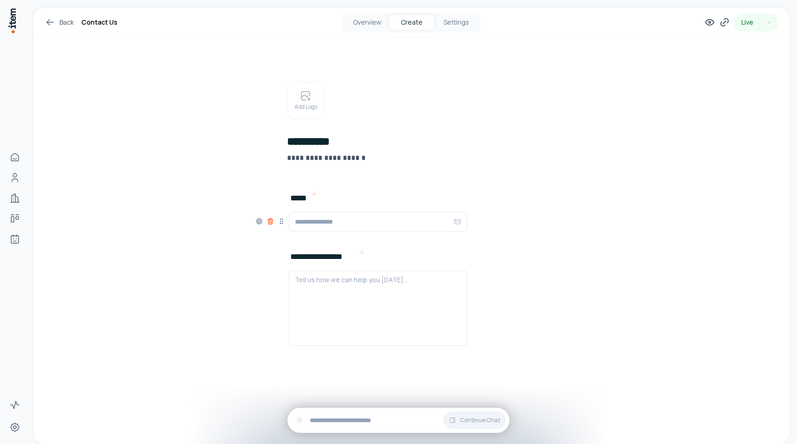
click at [270, 221] on icon at bounding box center [270, 220] width 7 height 7
click at [451, 23] on button "Settings" at bounding box center [456, 22] width 45 height 15
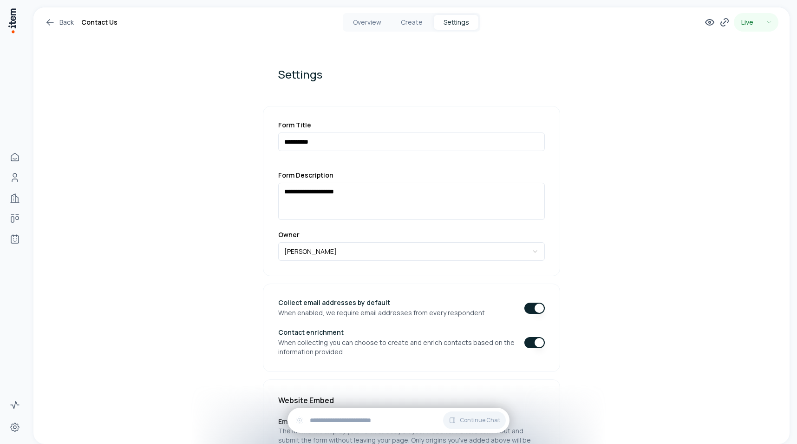
click at [537, 309] on button "button" at bounding box center [535, 307] width 20 height 11
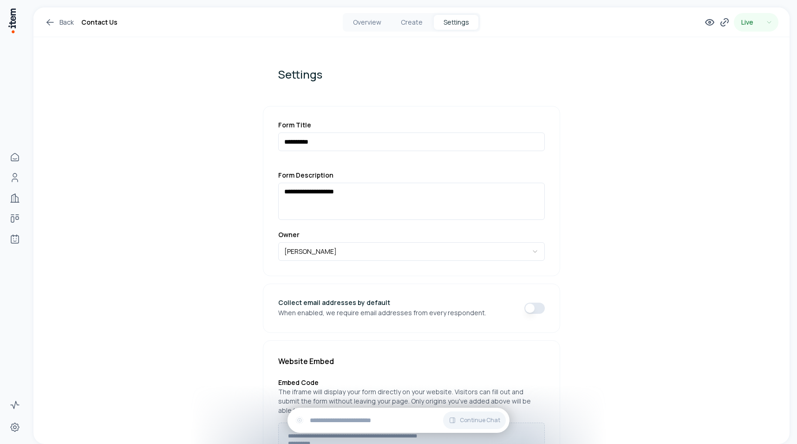
click at [537, 309] on button "button" at bounding box center [535, 307] width 20 height 11
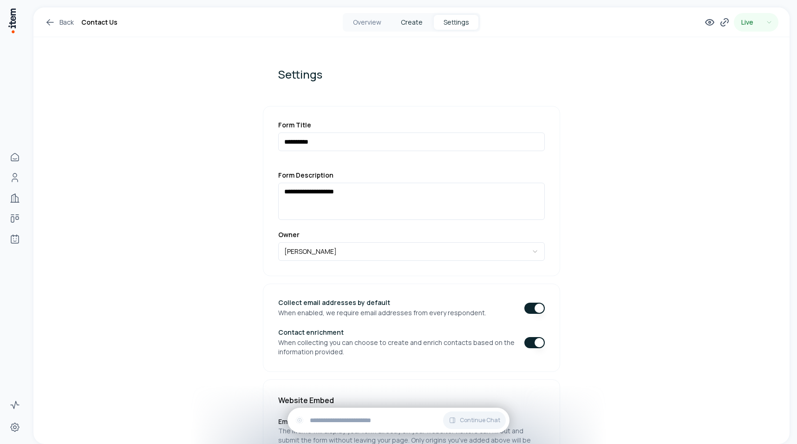
click at [407, 23] on button "Create" at bounding box center [411, 22] width 45 height 15
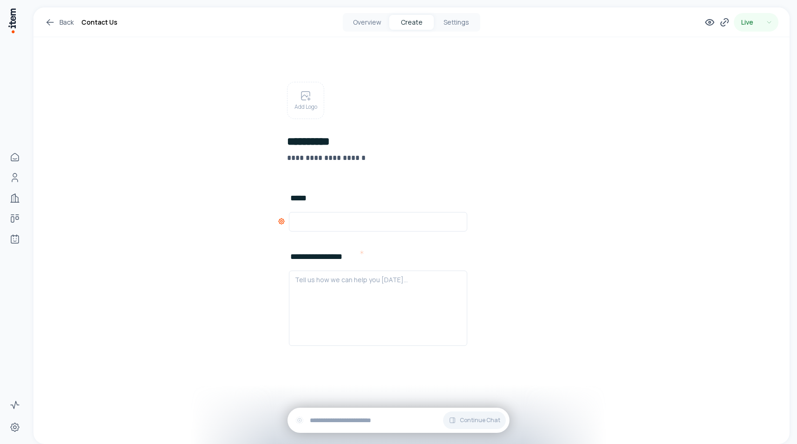
click at [281, 221] on icon at bounding box center [282, 221] width 2 height 2
click at [543, 204] on div "***** Add New Element" at bounding box center [412, 220] width 312 height 59
click at [708, 20] on icon at bounding box center [710, 23] width 8 height 6
click at [469, 109] on div "Add Logo" at bounding box center [427, 100] width 281 height 37
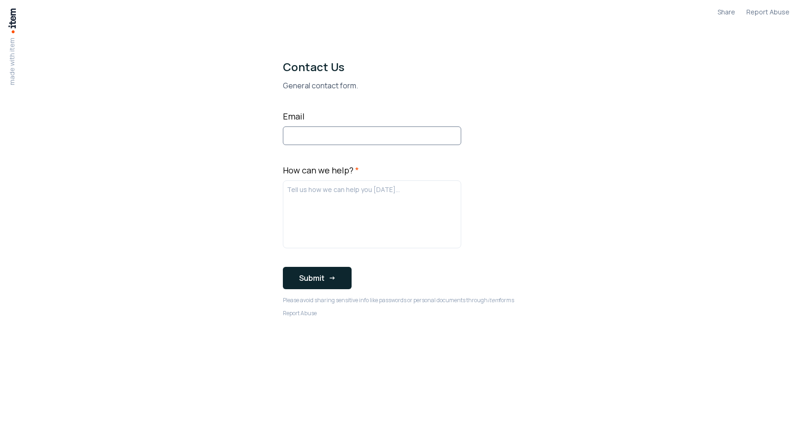
click at [312, 132] on input "Email" at bounding box center [372, 135] width 178 height 19
type input "**********"
click at [329, 235] on div at bounding box center [372, 213] width 170 height 59
click at [337, 194] on div at bounding box center [372, 213] width 170 height 59
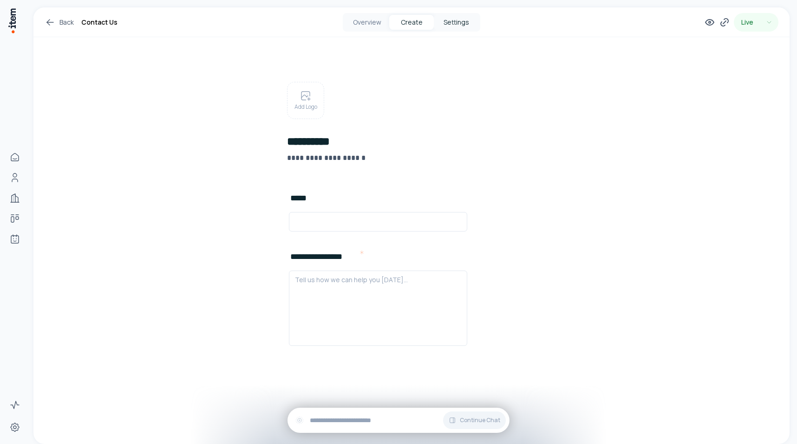
click at [457, 26] on button "Settings" at bounding box center [456, 22] width 45 height 15
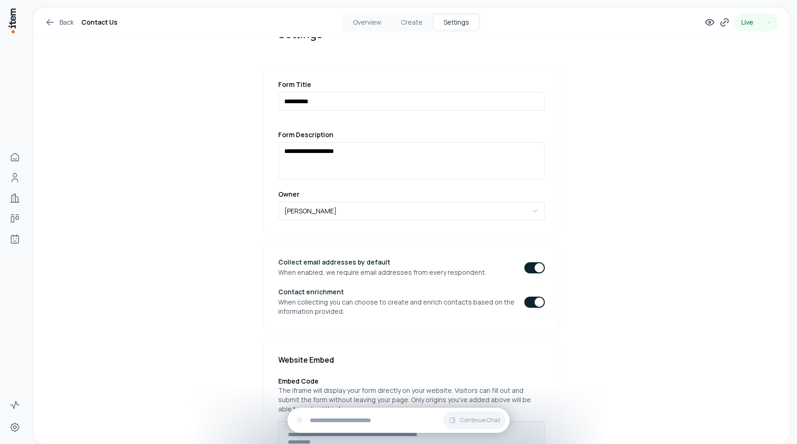
scroll to position [42, 0]
click at [530, 300] on button "button" at bounding box center [535, 300] width 20 height 11
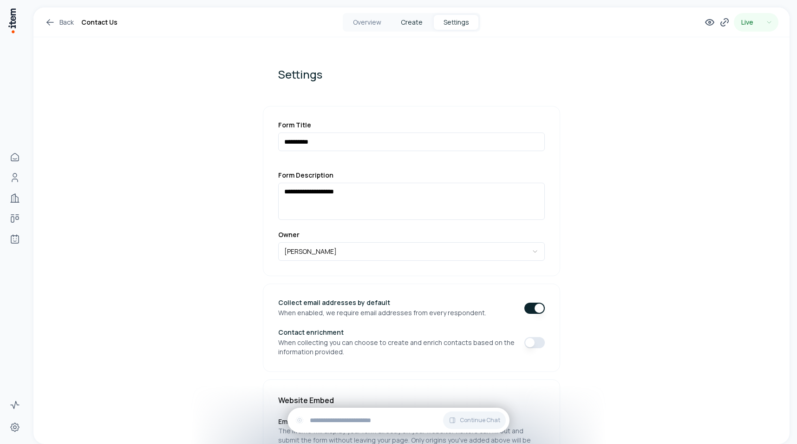
click at [417, 16] on button "Create" at bounding box center [411, 22] width 45 height 15
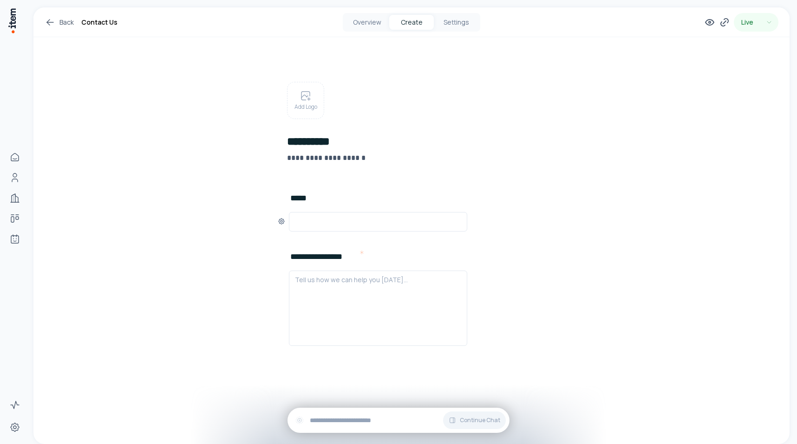
click at [339, 217] on input "text" at bounding box center [378, 221] width 166 height 11
type input "**********"
click at [521, 254] on div "**********" at bounding box center [412, 307] width 312 height 114
click at [393, 315] on div at bounding box center [378, 308] width 166 height 67
click at [570, 289] on div "**********" at bounding box center [411, 215] width 756 height 416
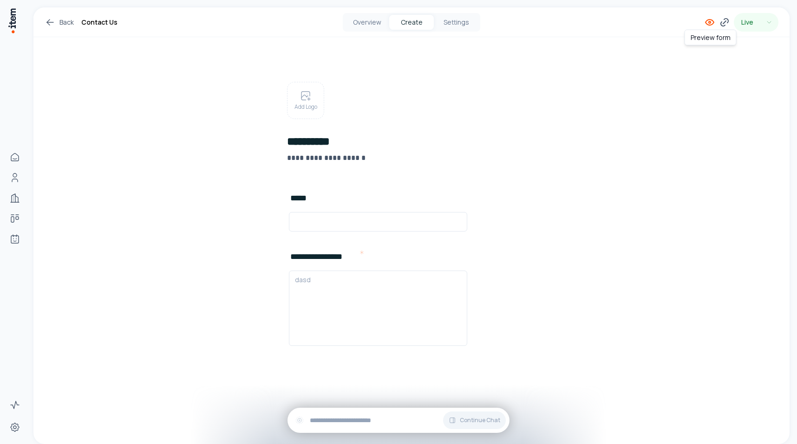
click at [711, 20] on icon at bounding box center [709, 22] width 11 height 11
click at [345, 288] on div at bounding box center [378, 308] width 166 height 67
click at [512, 306] on div "**********" at bounding box center [412, 307] width 312 height 75
click at [394, 301] on div "**********" at bounding box center [378, 308] width 166 height 67
click at [370, 279] on p "**********" at bounding box center [378, 279] width 166 height 9
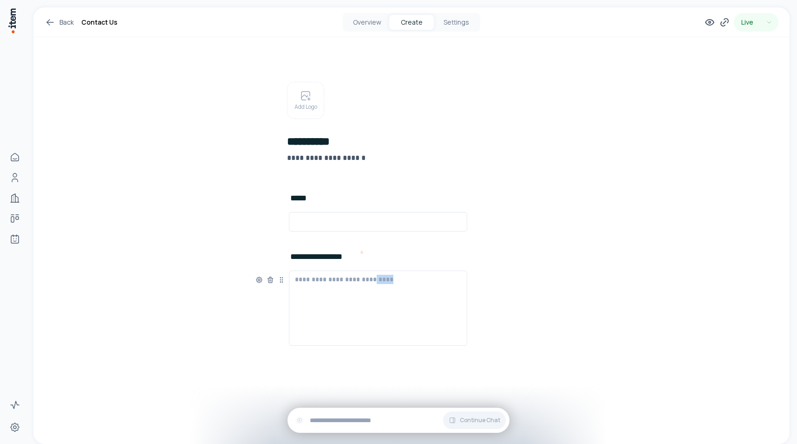
click at [370, 279] on p "**********" at bounding box center [378, 279] width 166 height 9
click at [501, 291] on div "**********" at bounding box center [412, 307] width 312 height 75
click at [713, 23] on icon at bounding box center [709, 22] width 11 height 11
click at [326, 286] on div "**********" at bounding box center [378, 308] width 166 height 67
click at [317, 217] on input "text" at bounding box center [378, 221] width 166 height 11
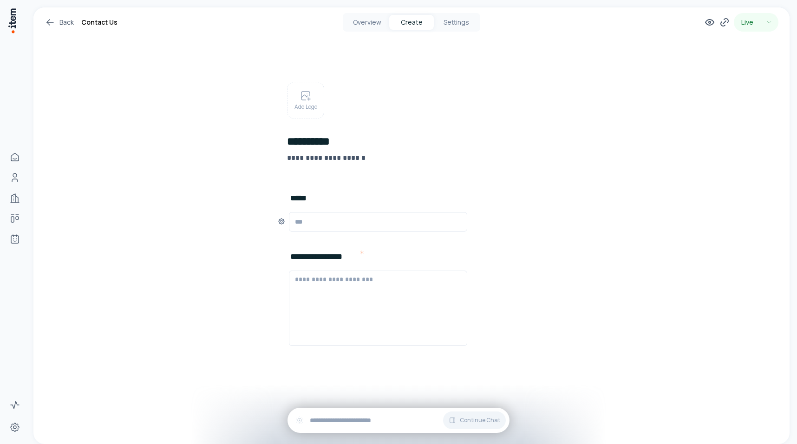
type input "****"
click at [544, 243] on div "Add New Element" at bounding box center [446, 242] width 312 height 15
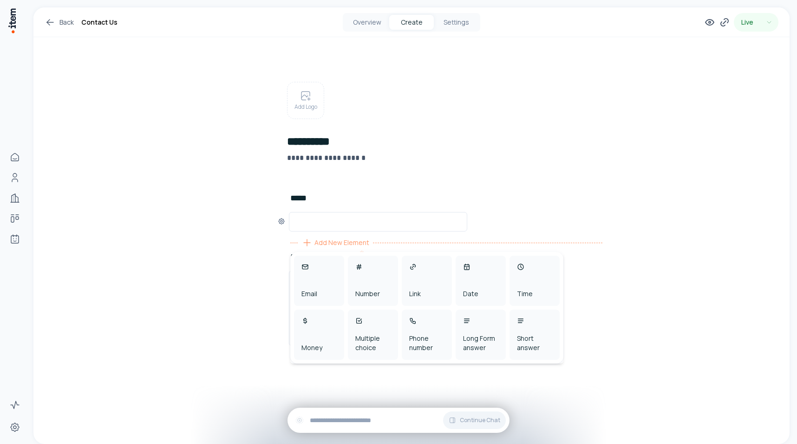
click at [547, 207] on div "***** Add New Element" at bounding box center [412, 220] width 312 height 59
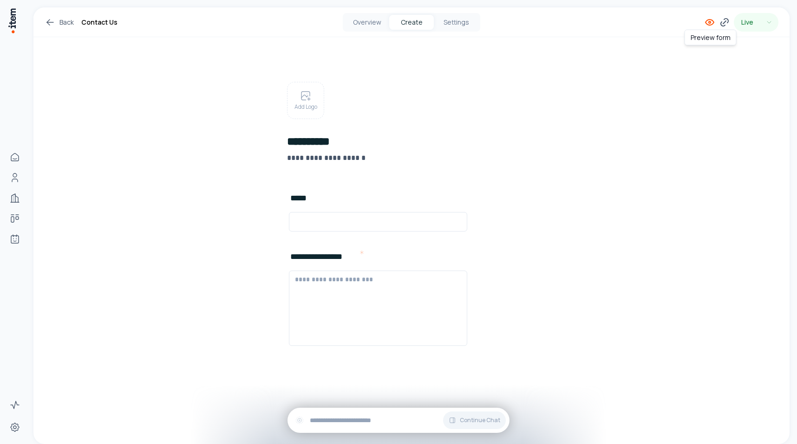
click at [710, 21] on icon at bounding box center [710, 22] width 2 height 2
click at [376, 17] on button "Overview" at bounding box center [367, 22] width 45 height 15
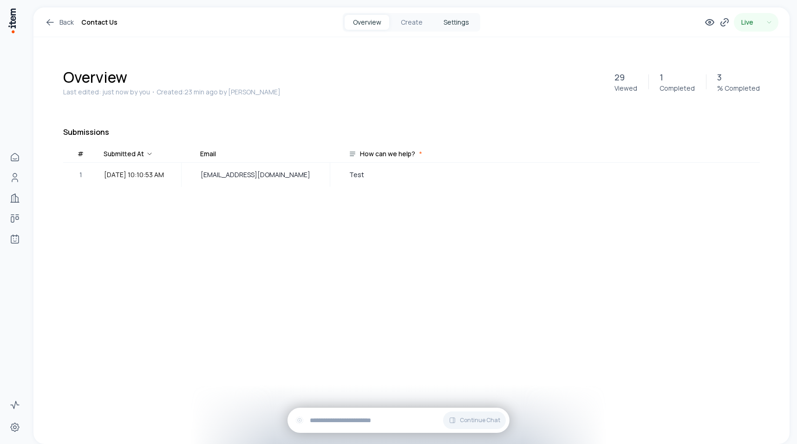
click at [452, 20] on button "Settings" at bounding box center [456, 22] width 45 height 15
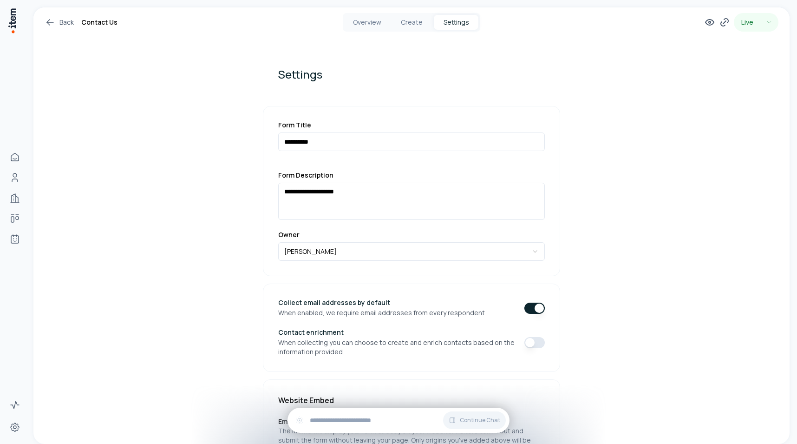
scroll to position [144, 0]
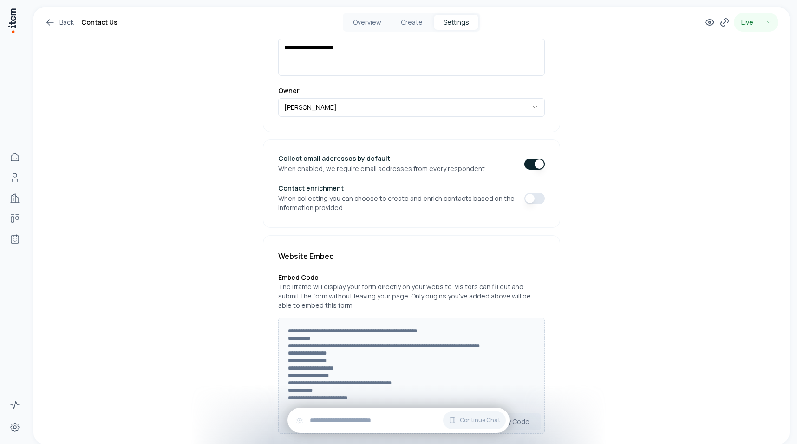
click at [532, 202] on button "button" at bounding box center [535, 198] width 20 height 11
click at [411, 20] on button "Create" at bounding box center [411, 22] width 45 height 15
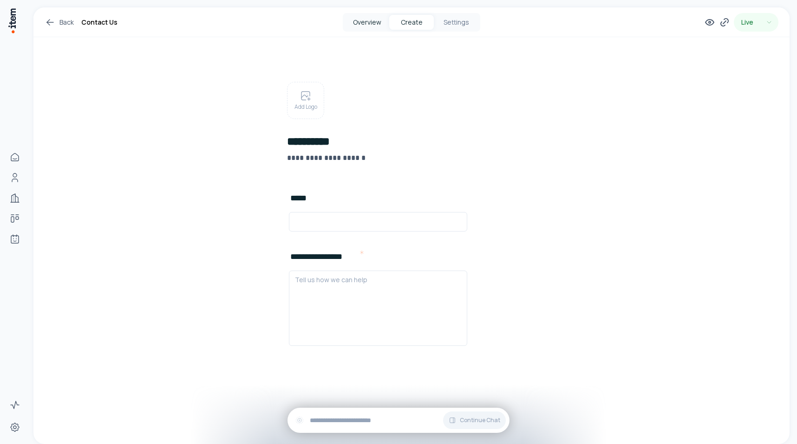
click at [360, 23] on button "Overview" at bounding box center [367, 22] width 45 height 15
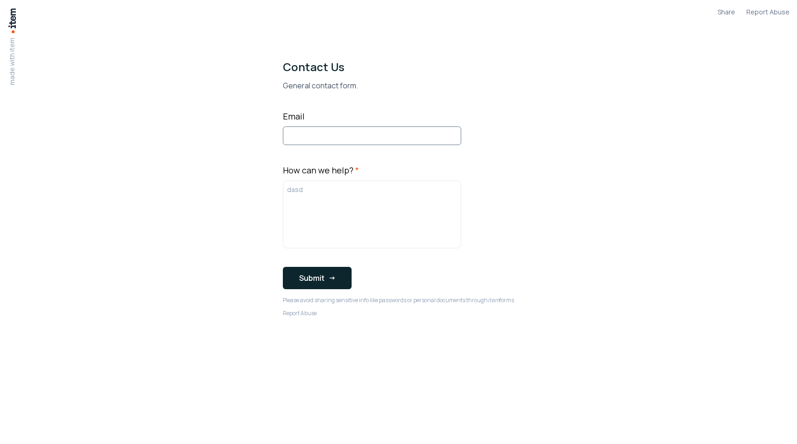
click at [315, 138] on input "Email" at bounding box center [372, 135] width 178 height 19
type input "**"
click at [336, 133] on input "Email" at bounding box center [372, 135] width 178 height 19
type input "**********"
click at [322, 278] on button "Submit" at bounding box center [317, 278] width 69 height 22
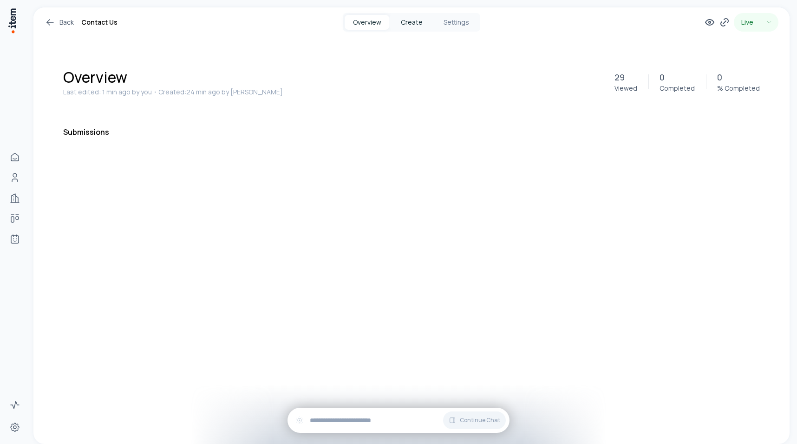
click at [406, 22] on button "Create" at bounding box center [411, 22] width 45 height 15
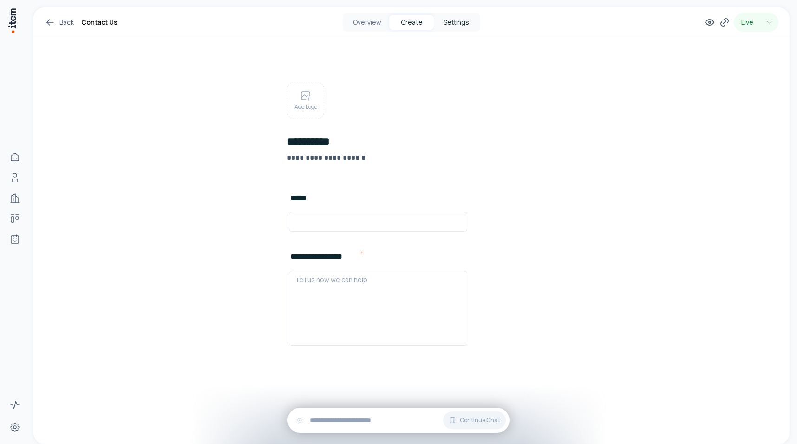
click at [459, 26] on button "Settings" at bounding box center [456, 22] width 45 height 15
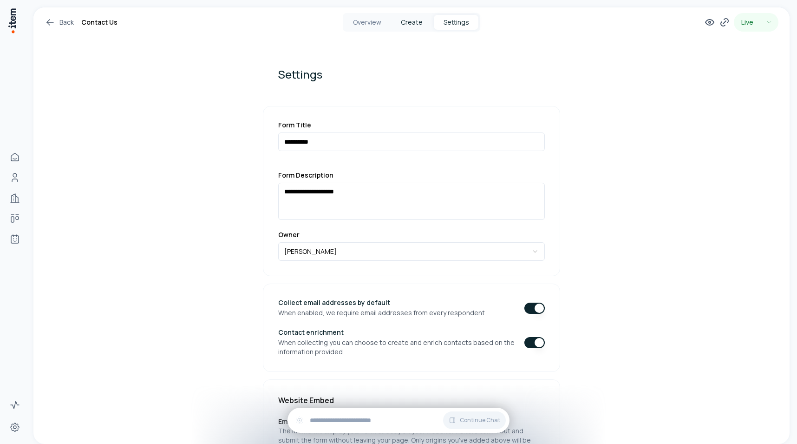
click at [417, 15] on button "Create" at bounding box center [411, 22] width 45 height 15
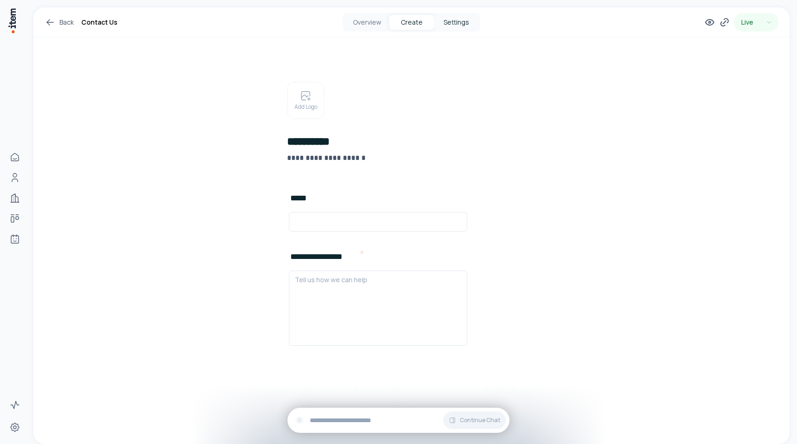
click at [462, 16] on button "Settings" at bounding box center [456, 22] width 45 height 15
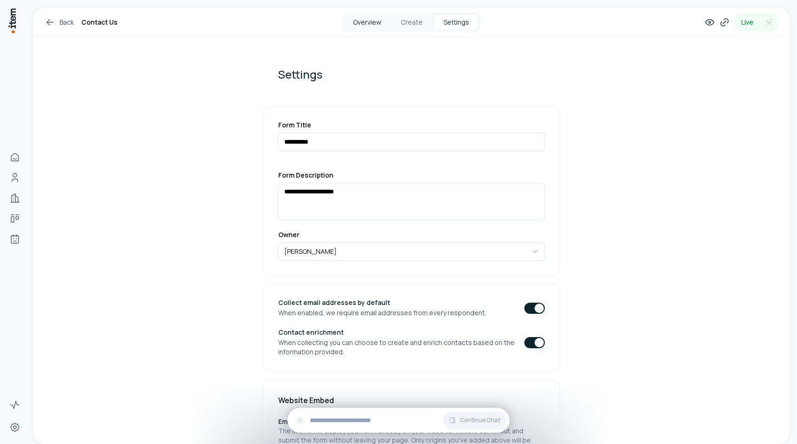
click at [368, 26] on button "Overview" at bounding box center [367, 22] width 45 height 15
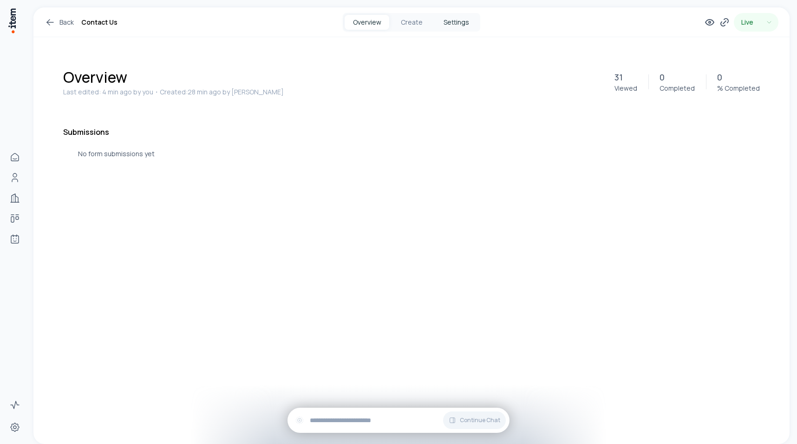
click at [458, 21] on button "Settings" at bounding box center [456, 22] width 45 height 15
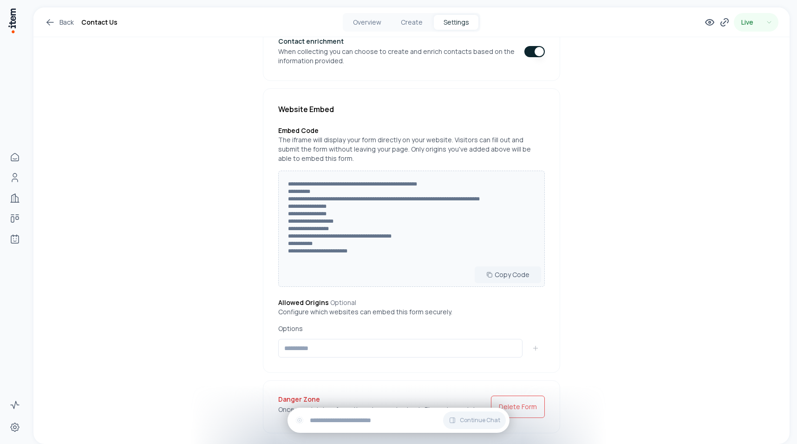
scroll to position [310, 0]
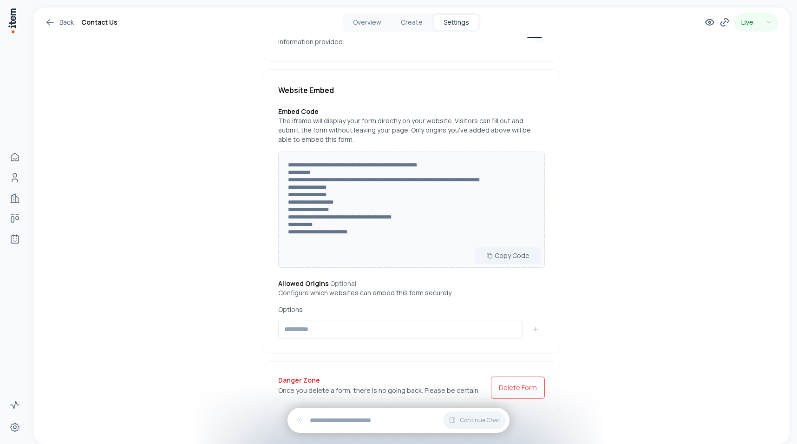
click at [350, 341] on div "**********" at bounding box center [411, 211] width 297 height 284
click at [350, 338] on input at bounding box center [400, 329] width 244 height 19
click at [260, 243] on div "**********" at bounding box center [411, 85] width 357 height 716
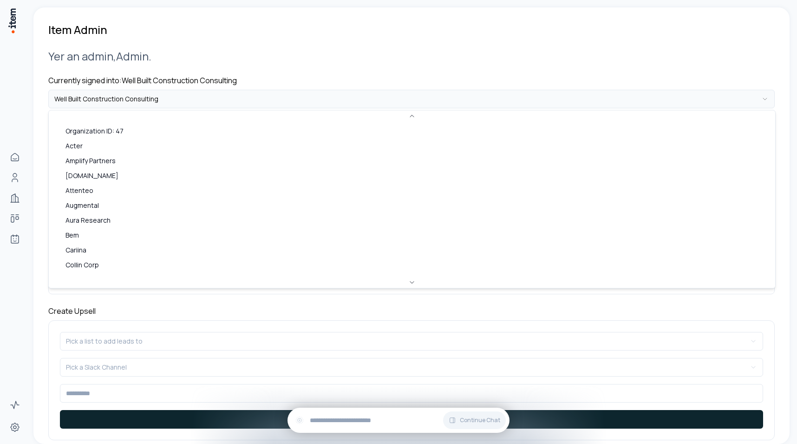
click at [104, 106] on html "**********" at bounding box center [398, 222] width 797 height 444
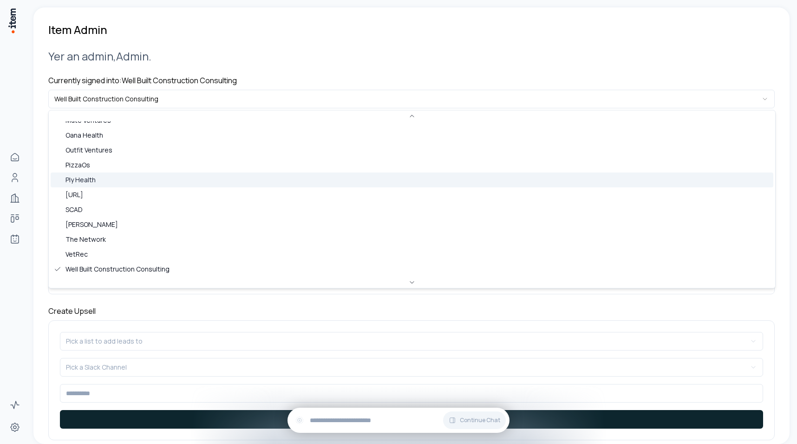
scroll to position [358, 0]
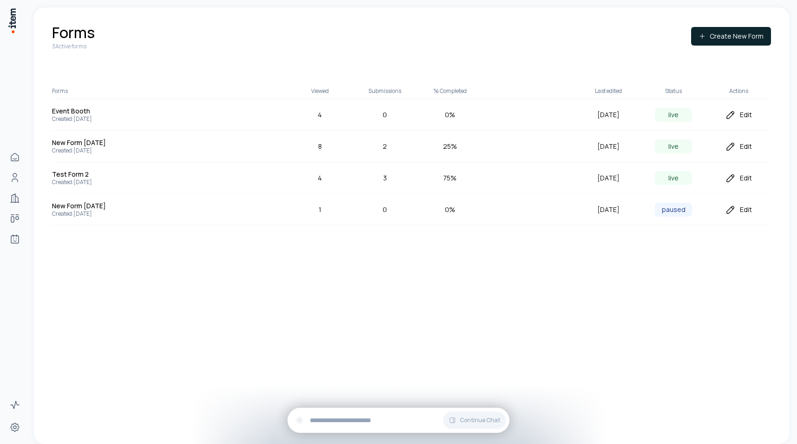
click at [736, 177] on div "Edit" at bounding box center [738, 177] width 65 height 11
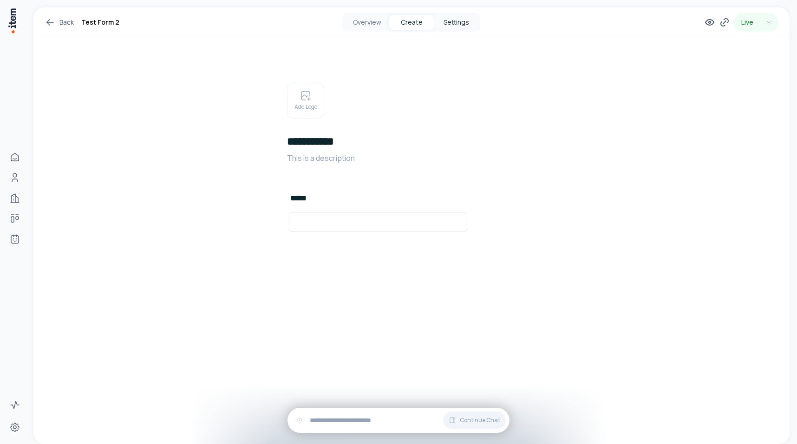
click at [462, 20] on button "Settings" at bounding box center [456, 22] width 45 height 15
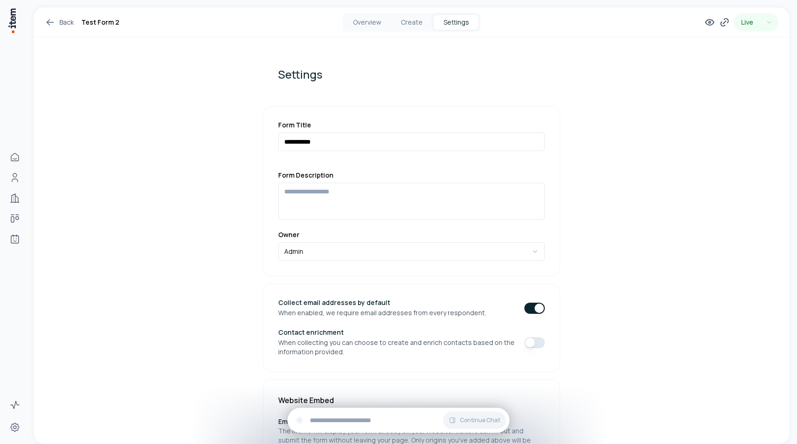
click at [530, 341] on button "button" at bounding box center [535, 342] width 20 height 11
click at [406, 18] on button "Create" at bounding box center [411, 22] width 45 height 15
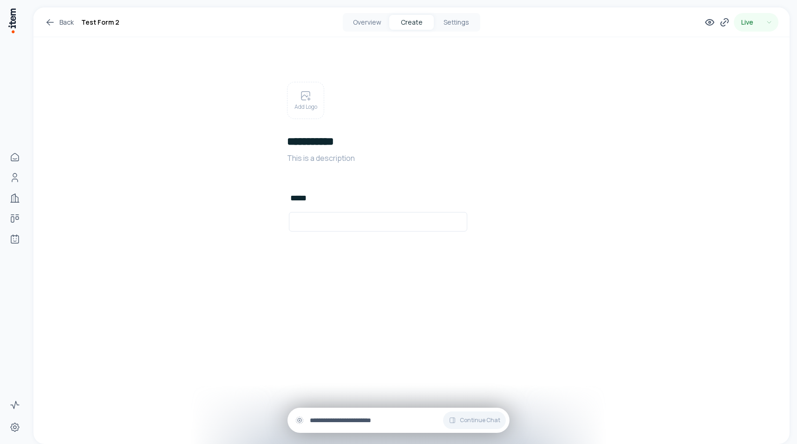
click at [362, 428] on div "Continue Chat" at bounding box center [399, 419] width 222 height 25
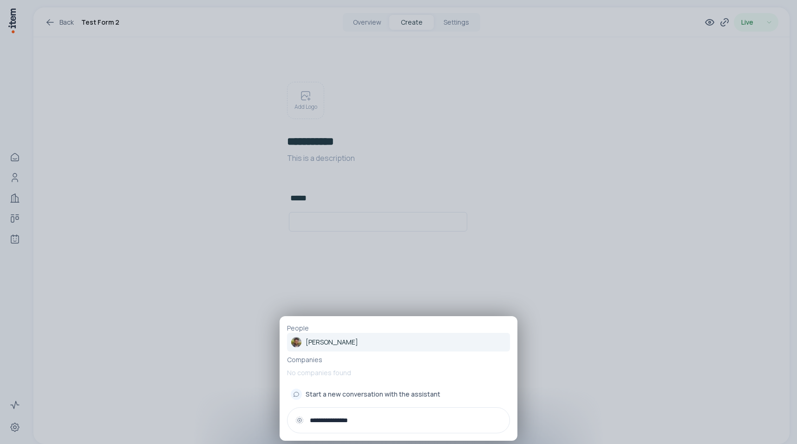
type input "**********"
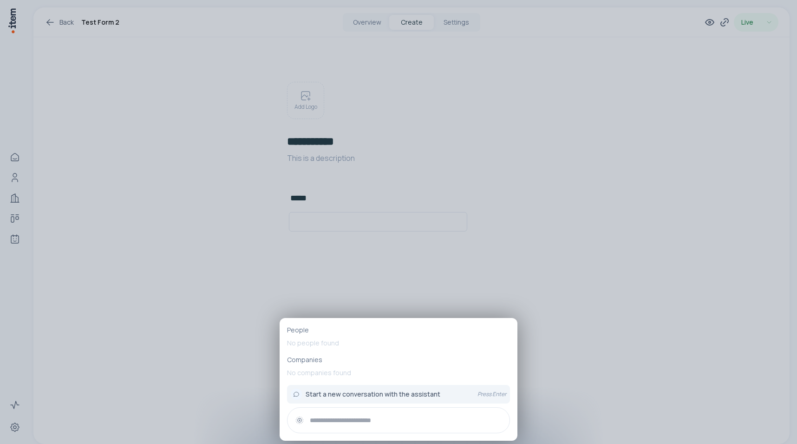
click at [567, 139] on div at bounding box center [398, 222] width 797 height 444
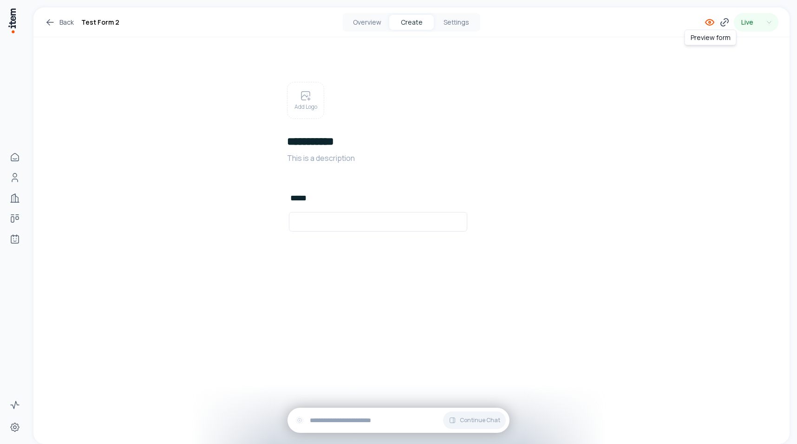
click at [706, 20] on icon at bounding box center [709, 22] width 11 height 11
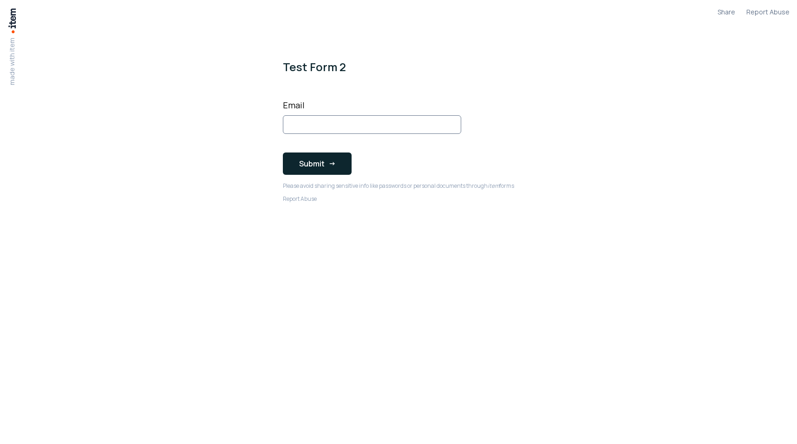
click at [302, 128] on input "Email" at bounding box center [372, 124] width 178 height 19
type input "**********"
click at [283, 152] on button "Submit" at bounding box center [317, 163] width 69 height 22
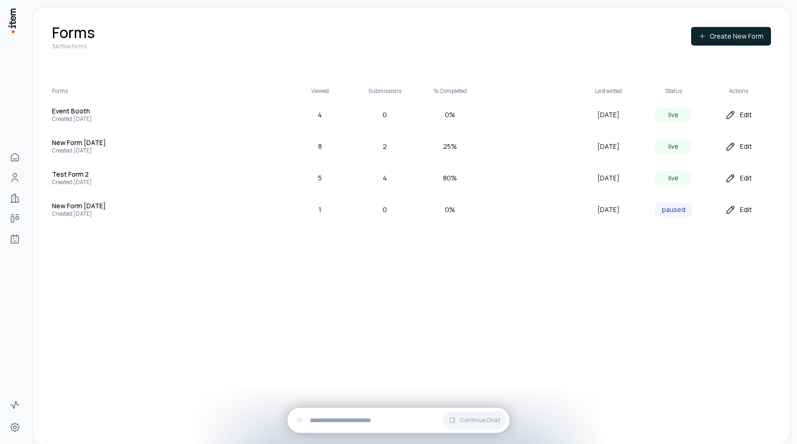
click at [743, 185] on div "Test Form 2 Created: [DATE] 5 4 80 % [DATE] live Edit" at bounding box center [411, 178] width 719 height 32
click at [741, 181] on div "Edit" at bounding box center [738, 177] width 65 height 11
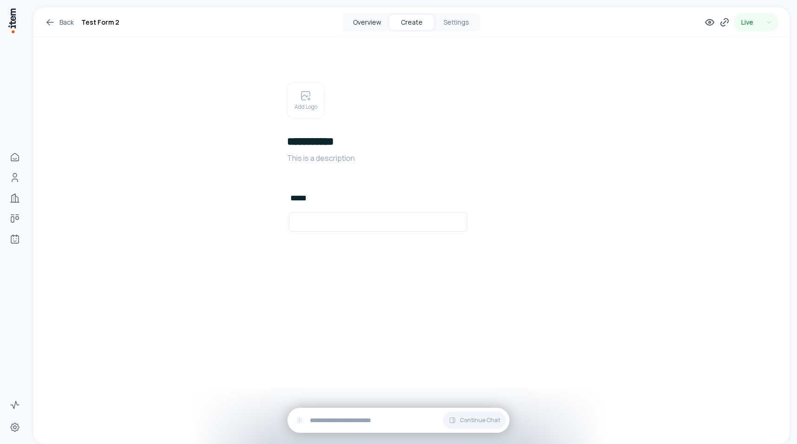
click at [368, 26] on button "Overview" at bounding box center [367, 22] width 45 height 15
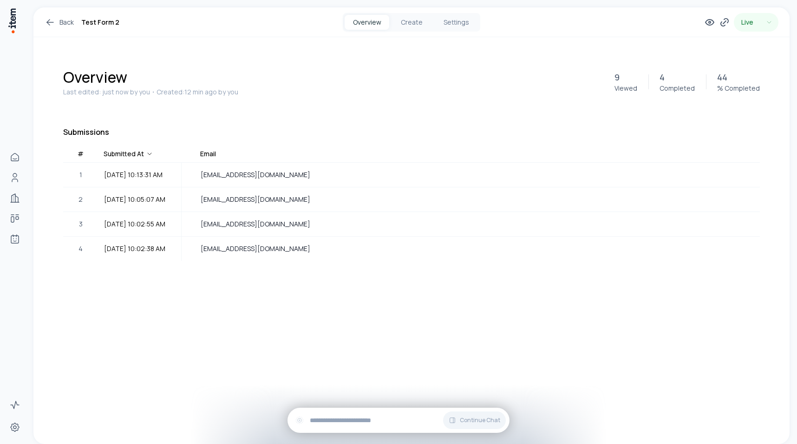
click at [342, 311] on div "Overview Last edited: just now by you ・Created: 12 min ago by you 9 Viewed 4 Co…" at bounding box center [411, 186] width 756 height 298
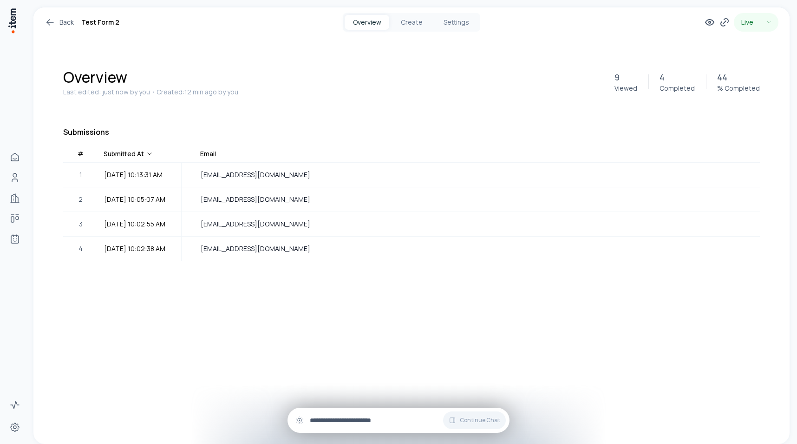
click at [331, 424] on input "text" at bounding box center [406, 420] width 192 height 10
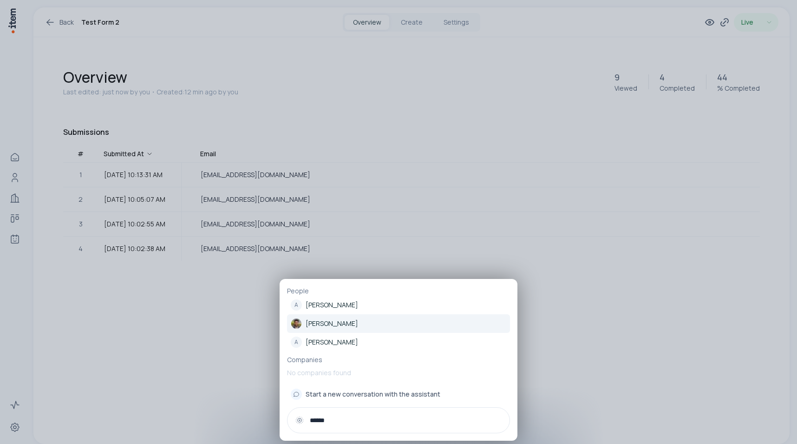
type input "******"
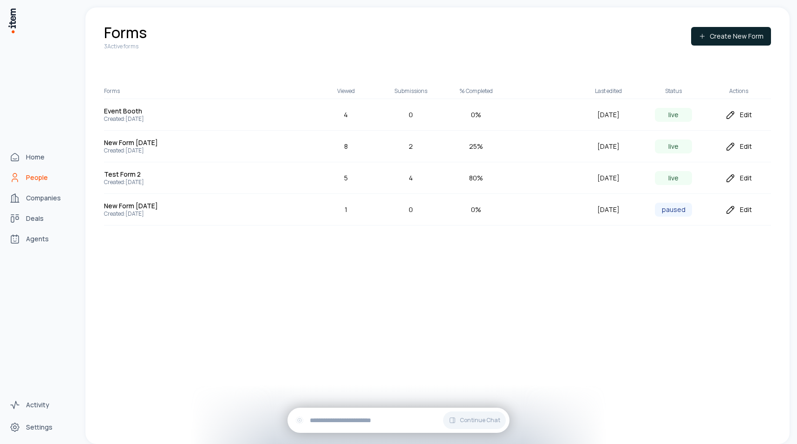
click at [26, 176] on span "People" at bounding box center [37, 177] width 22 height 9
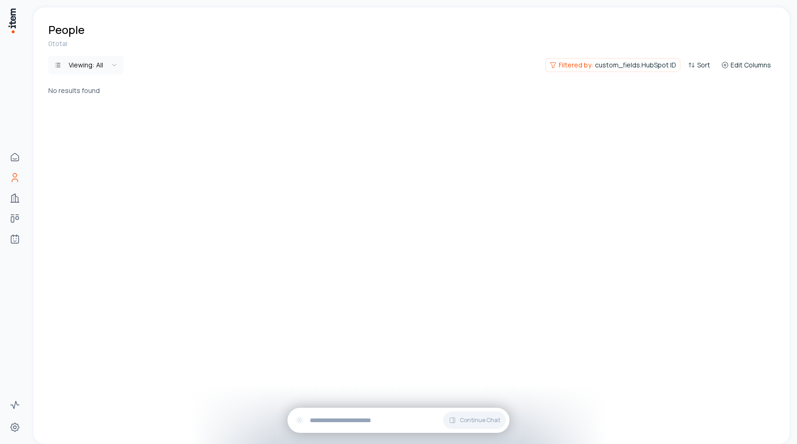
click at [585, 57] on div "Viewing: All Filtered by: custom_fields.HubSpot ID Sort Edit Columns" at bounding box center [411, 65] width 727 height 19
click at [585, 69] on span "Filtered by:" at bounding box center [576, 64] width 34 height 9
click at [664, 80] on div "Filters Clear All Is Not Empty Add another filter" at bounding box center [551, 110] width 260 height 73
click at [664, 84] on button "Clear All" at bounding box center [663, 91] width 21 height 19
click at [237, 62] on html "Home People Companies Deals Agents Activity Settings People 0 total Viewing: Al…" at bounding box center [398, 222] width 797 height 444
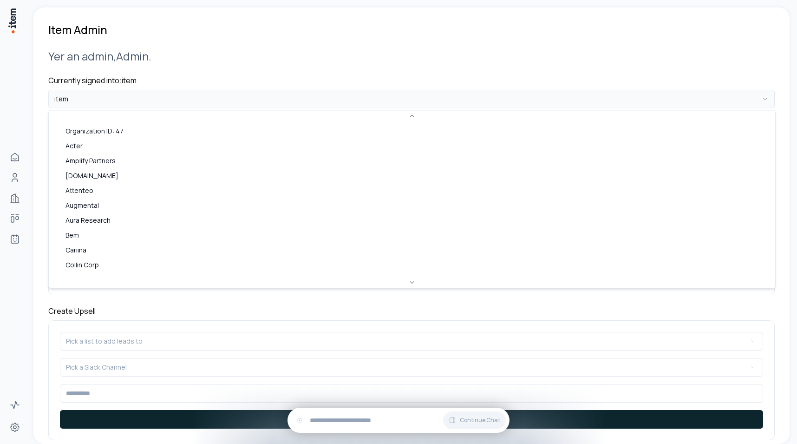
click at [186, 107] on html "**********" at bounding box center [398, 222] width 797 height 444
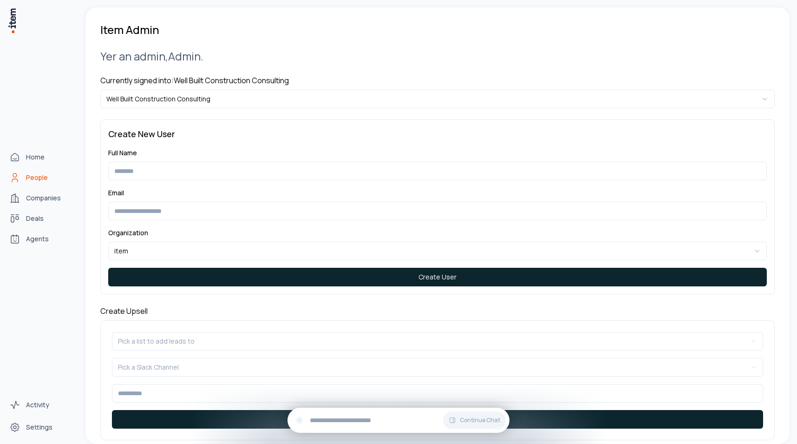
click at [19, 176] on icon "People" at bounding box center [14, 177] width 11 height 11
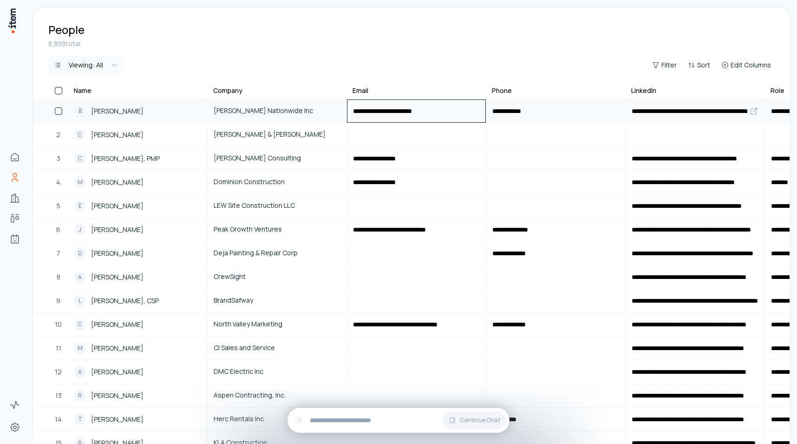
drag, startPoint x: 404, startPoint y: 112, endPoint x: 394, endPoint y: 112, distance: 9.8
click at [394, 112] on input "**********" at bounding box center [417, 111] width 138 height 22
click at [249, 106] on span "[PERSON_NAME] Nationwide Inc" at bounding box center [277, 110] width 127 height 10
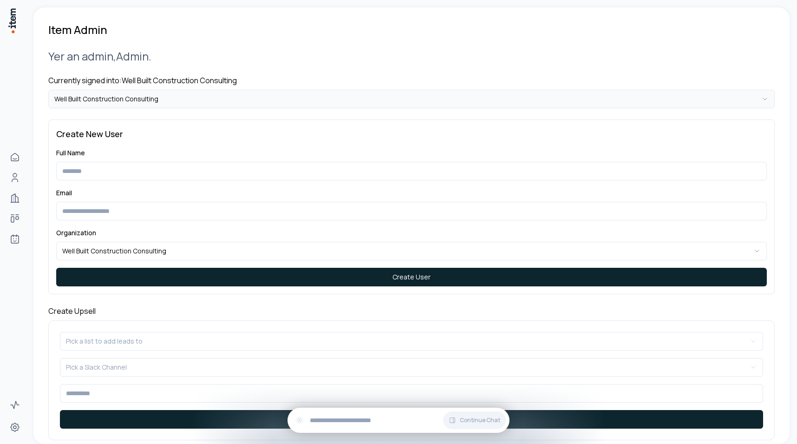
click at [117, 92] on html "**********" at bounding box center [398, 222] width 797 height 444
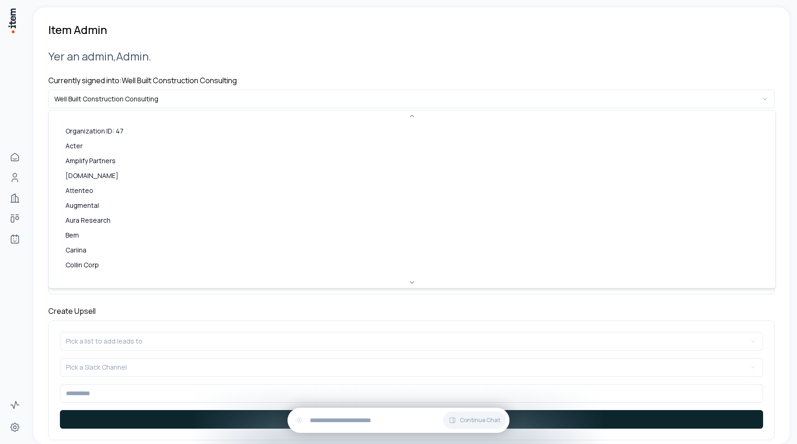
scroll to position [263, 0]
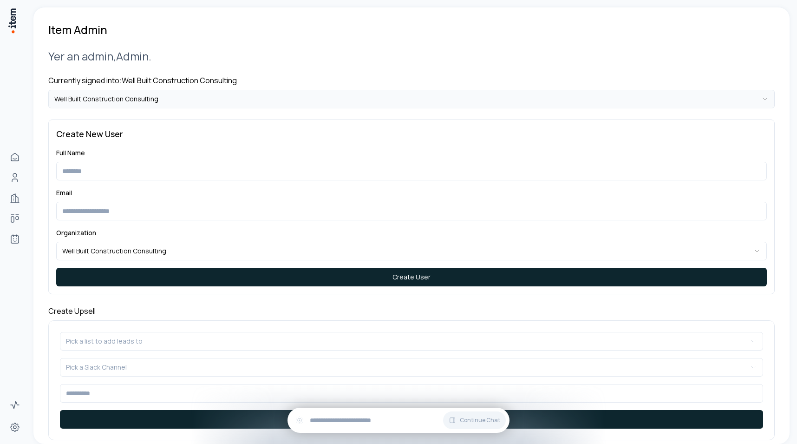
click at [118, 105] on html "**********" at bounding box center [398, 222] width 797 height 444
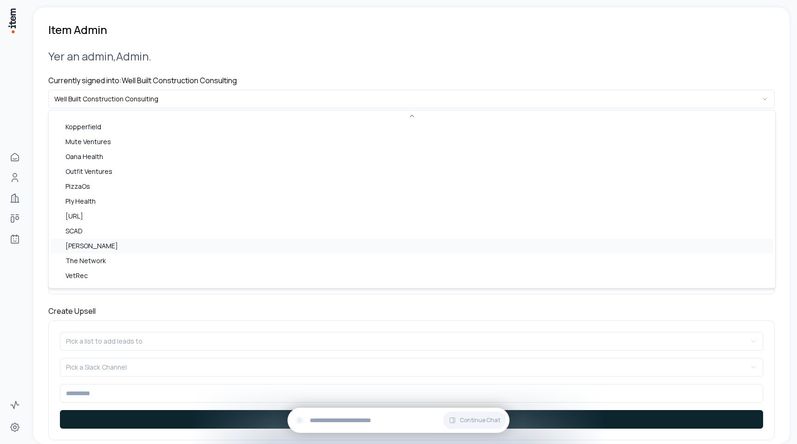
scroll to position [358, 0]
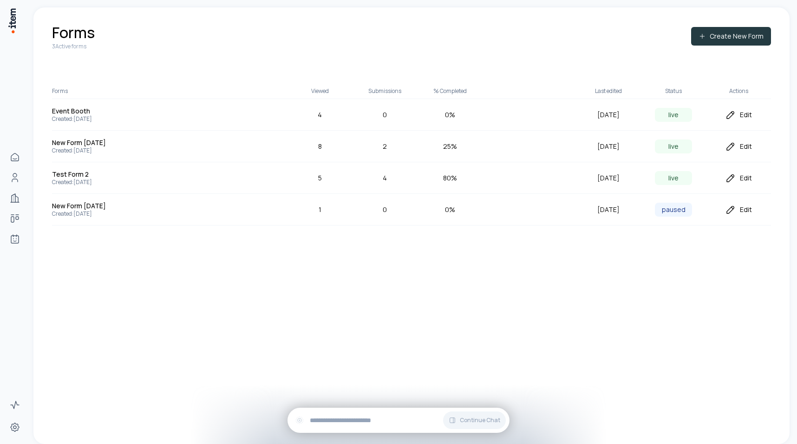
click at [731, 35] on button "Create New Form" at bounding box center [731, 36] width 80 height 19
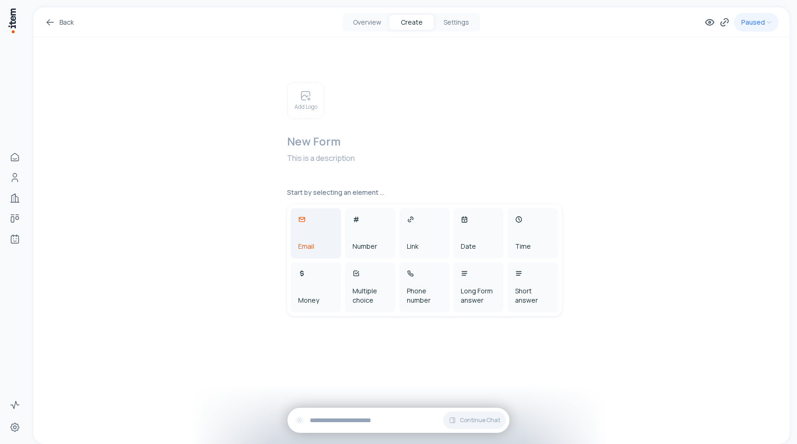
click at [309, 224] on div "Email" at bounding box center [316, 233] width 50 height 50
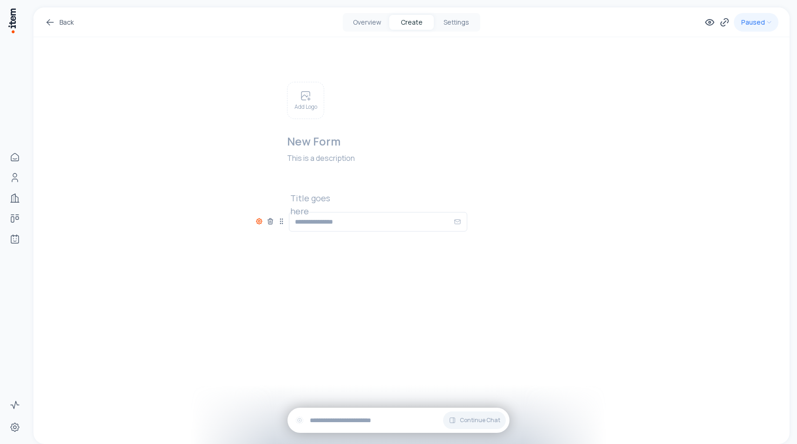
click at [260, 223] on icon at bounding box center [259, 221] width 6 height 6
click at [231, 187] on div "Back Overview Create Settings Paused Add Logo New Form This is a description Ti…" at bounding box center [411, 158] width 756 height 302
click at [328, 193] on h2 at bounding box center [319, 197] width 59 height 13
click at [336, 271] on div "Add Logo New Form This is a description ***** Add New Element To pick up a drag…" at bounding box center [412, 173] width 312 height 272
click at [465, 18] on button "Settings" at bounding box center [456, 22] width 45 height 15
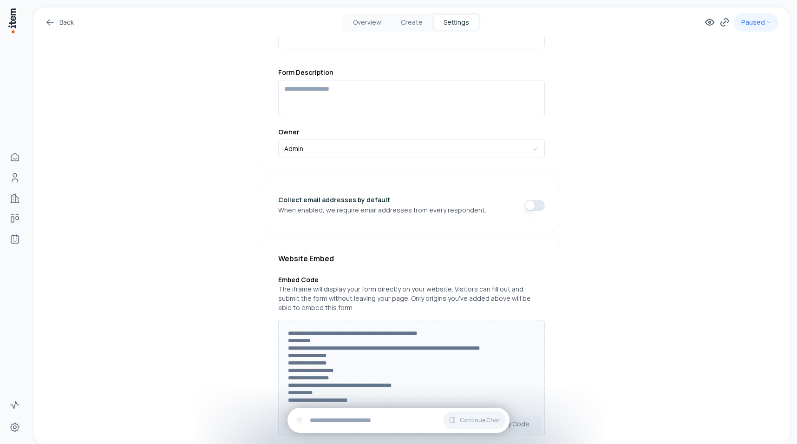
scroll to position [105, 0]
click at [414, 29] on div "Overview Create Settings" at bounding box center [412, 22] width 138 height 19
click at [413, 24] on button "Create" at bounding box center [411, 22] width 45 height 15
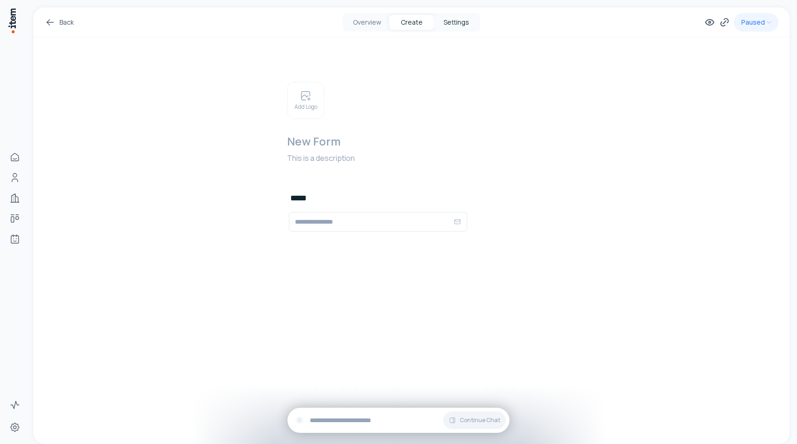
click at [455, 23] on button "Settings" at bounding box center [456, 22] width 45 height 15
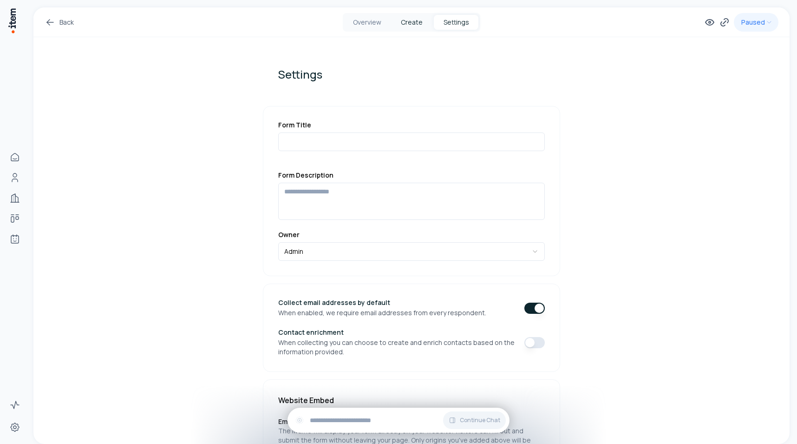
click at [421, 26] on button "Create" at bounding box center [411, 22] width 45 height 15
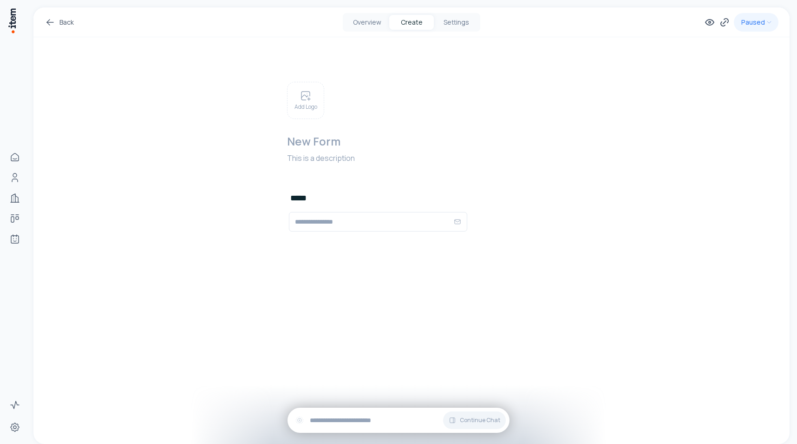
click at [255, 223] on div "Back Overview Create Settings Paused Add Logo New Form This is a description **…" at bounding box center [411, 158] width 756 height 302
click at [263, 221] on div at bounding box center [271, 218] width 30 height 13
click at [259, 221] on icon at bounding box center [259, 220] width 7 height 7
click at [414, 279] on div "Add Logo New Form This is a description ***** Add New Element To pick up a drag…" at bounding box center [412, 173] width 312 height 272
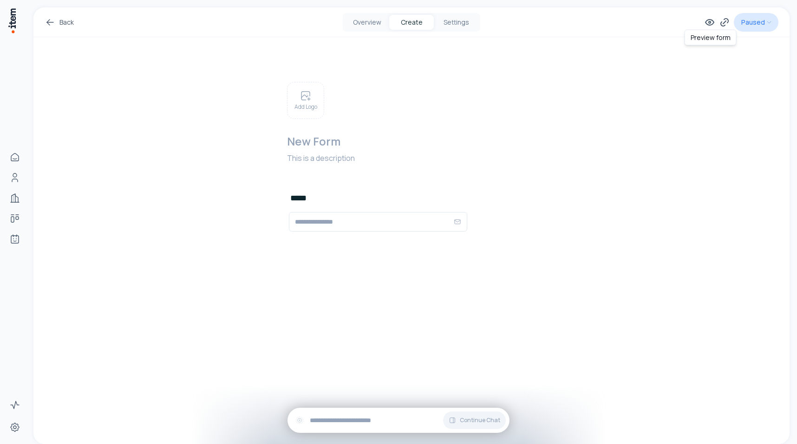
click at [757, 27] on html "Home People Companies Deals Agents Activity Settings Back Overview Create Setti…" at bounding box center [398, 222] width 797 height 444
click at [709, 21] on icon at bounding box center [710, 22] width 2 height 2
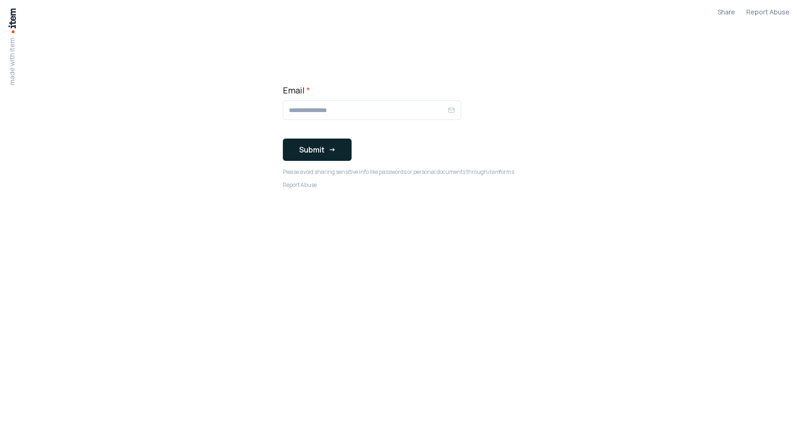
click at [319, 102] on div at bounding box center [372, 110] width 178 height 20
click at [312, 108] on input "Email *" at bounding box center [368, 110] width 159 height 11
type input "**********"
click at [303, 141] on button "Submit" at bounding box center [317, 149] width 69 height 22
click at [311, 151] on button "Submit" at bounding box center [317, 149] width 69 height 22
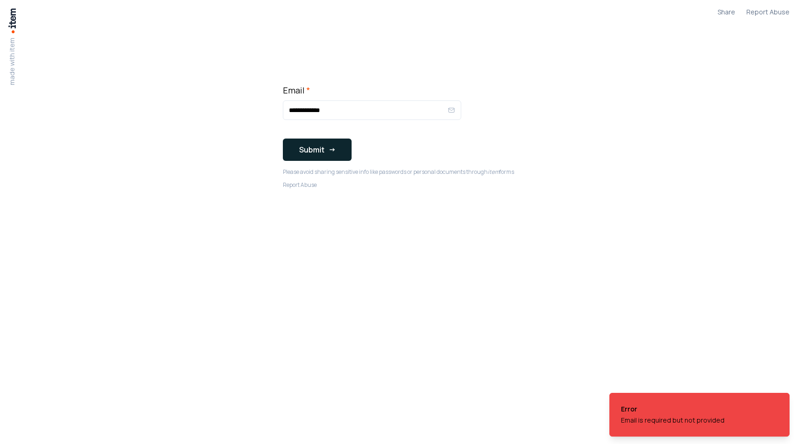
drag, startPoint x: 311, startPoint y: 151, endPoint x: 576, endPoint y: 371, distance: 343.8
click at [572, 367] on body "**********" at bounding box center [398, 222] width 797 height 444
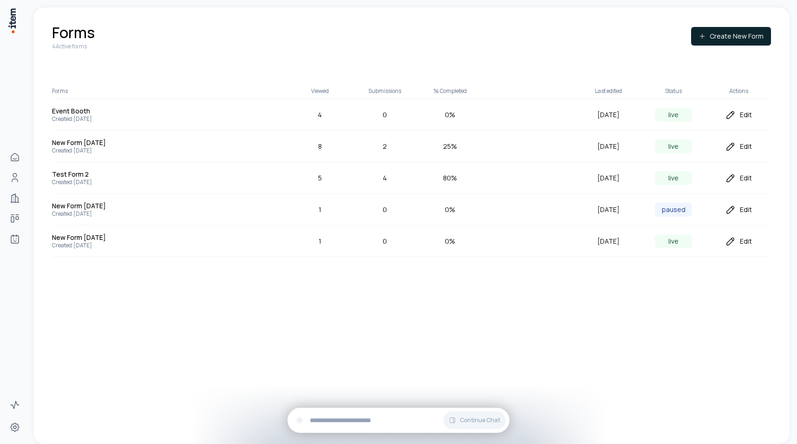
click at [738, 236] on div "Edit" at bounding box center [738, 241] width 65 height 11
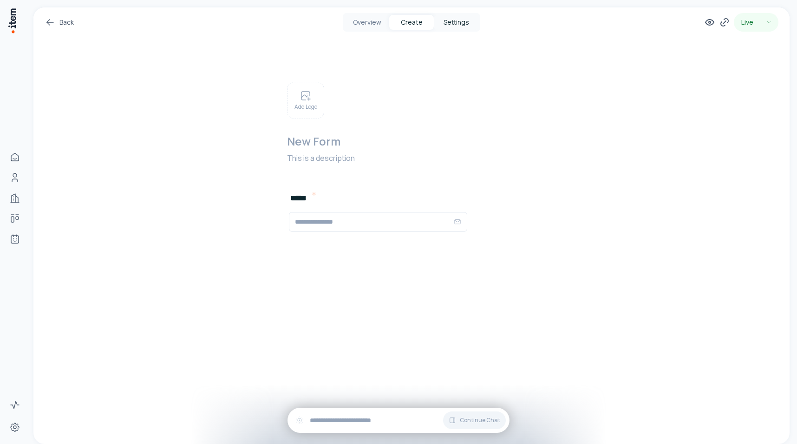
click at [460, 16] on button "Settings" at bounding box center [456, 22] width 45 height 15
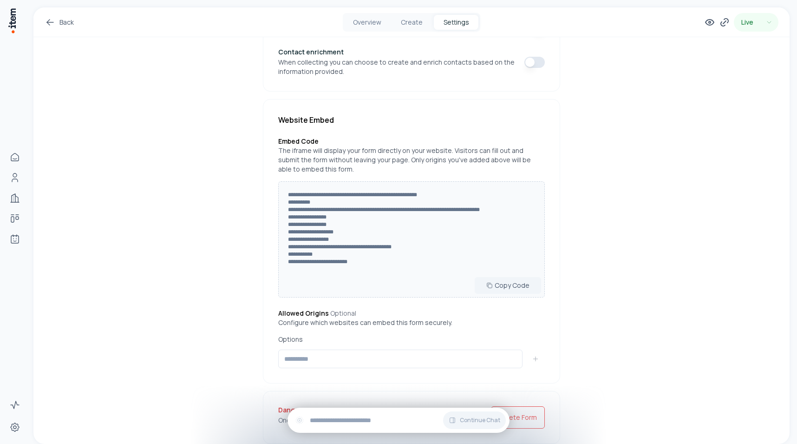
scroll to position [310, 0]
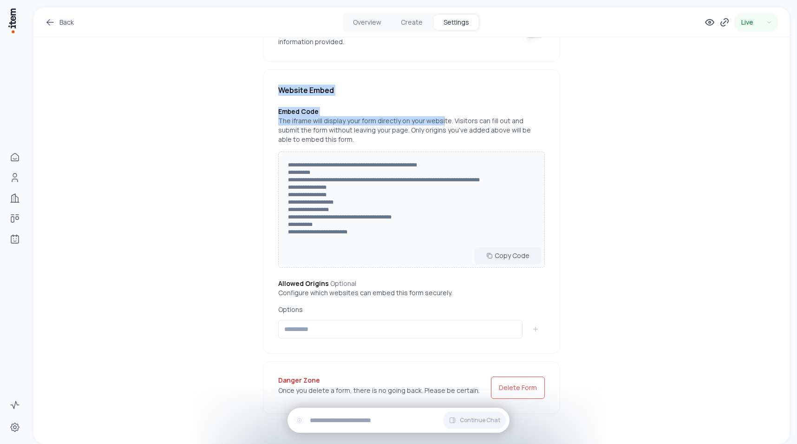
drag, startPoint x: 292, startPoint y: 83, endPoint x: 439, endPoint y: 119, distance: 151.2
click at [439, 119] on div "**********" at bounding box center [411, 211] width 297 height 284
click at [439, 119] on p "The iframe will display your form directly on your website. Visitors can fill o…" at bounding box center [411, 130] width 267 height 28
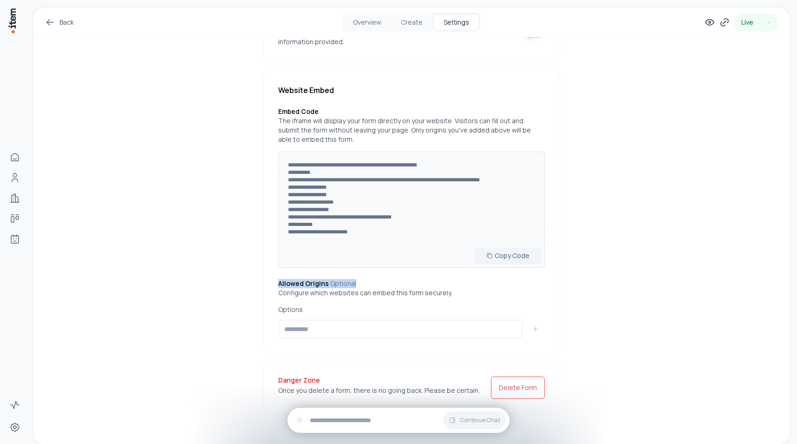
drag, startPoint x: 347, startPoint y: 282, endPoint x: 454, endPoint y: 282, distance: 107.3
click at [454, 282] on div "**********" at bounding box center [411, 211] width 297 height 284
click at [454, 282] on h3 "Allowed Origins Optional" at bounding box center [411, 283] width 267 height 9
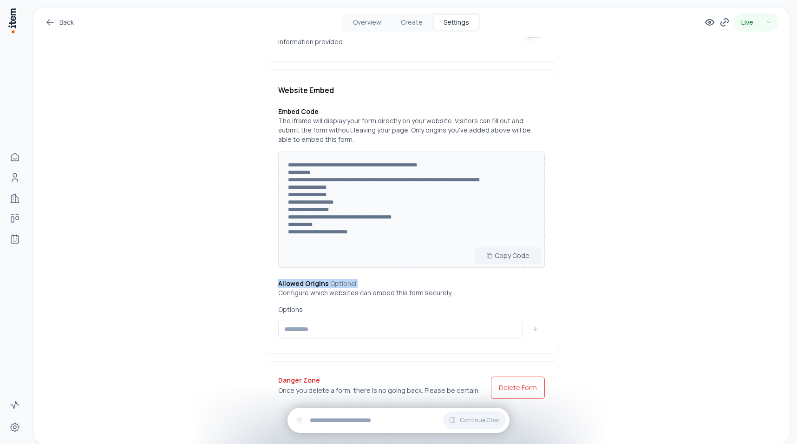
click at [454, 282] on h3 "Allowed Origins Optional" at bounding box center [411, 283] width 267 height 9
click at [416, 292] on p "Configure which websites can embed this form securely." at bounding box center [411, 292] width 267 height 9
drag, startPoint x: 328, startPoint y: 285, endPoint x: 382, endPoint y: 285, distance: 54.8
click at [365, 285] on h3 "Allowed Origins Optional" at bounding box center [411, 283] width 267 height 9
click at [382, 285] on h3 "Allowed Origins Optional" at bounding box center [411, 283] width 267 height 9
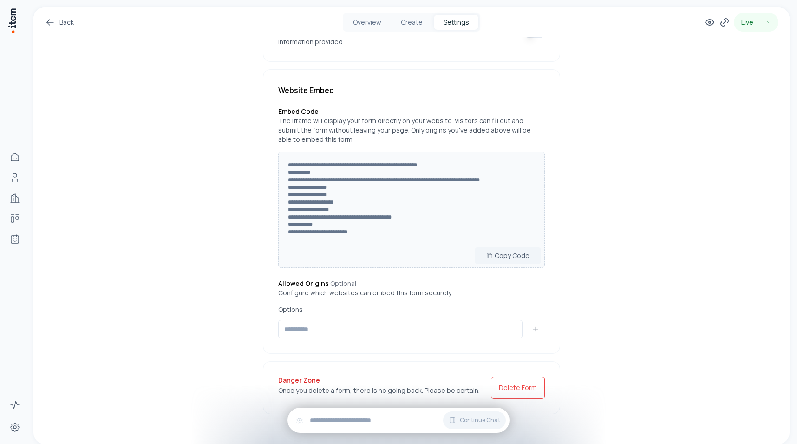
click at [338, 284] on span "Optional" at bounding box center [343, 283] width 26 height 9
click at [395, 284] on h3 "Allowed Origins Optional" at bounding box center [411, 283] width 267 height 9
drag, startPoint x: 330, startPoint y: 291, endPoint x: 278, endPoint y: 283, distance: 52.6
click at [279, 284] on div "Allowed Origins Optional Configure which websites can embed this form securely." at bounding box center [411, 288] width 267 height 19
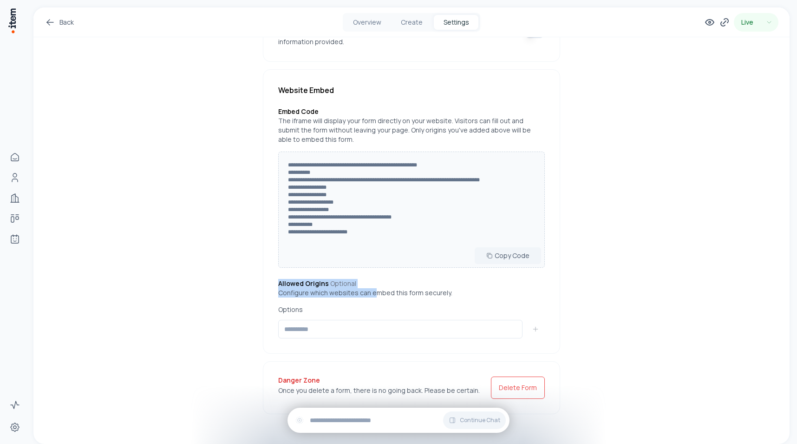
click at [278, 283] on h3 "Allowed Origins Optional" at bounding box center [411, 283] width 267 height 9
click at [326, 296] on p "Configure which websites can embed this form securely." at bounding box center [411, 292] width 267 height 9
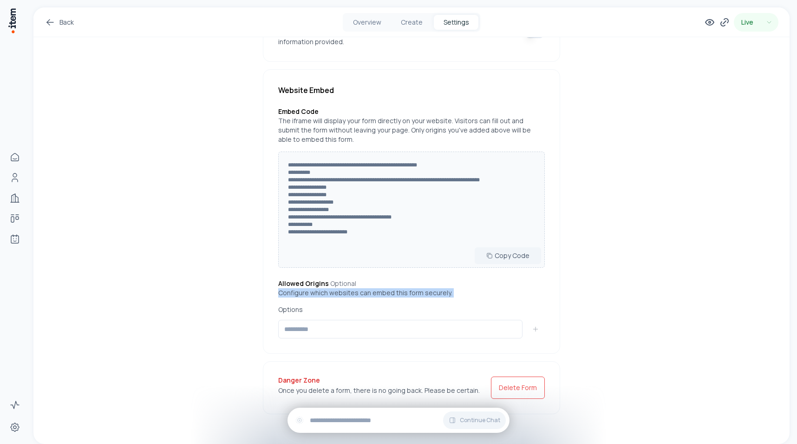
drag, startPoint x: 326, startPoint y: 296, endPoint x: 326, endPoint y: 290, distance: 6.0
click at [326, 290] on p "Configure which websites can embed this form securely." at bounding box center [411, 292] width 267 height 9
click at [323, 289] on p "Configure which websites can embed this form securely." at bounding box center [411, 292] width 267 height 9
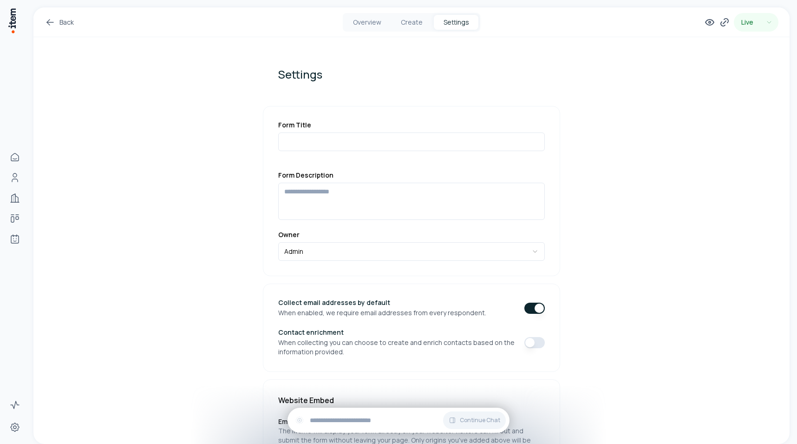
scroll to position [1, 0]
click at [406, 20] on button "Create" at bounding box center [411, 22] width 45 height 15
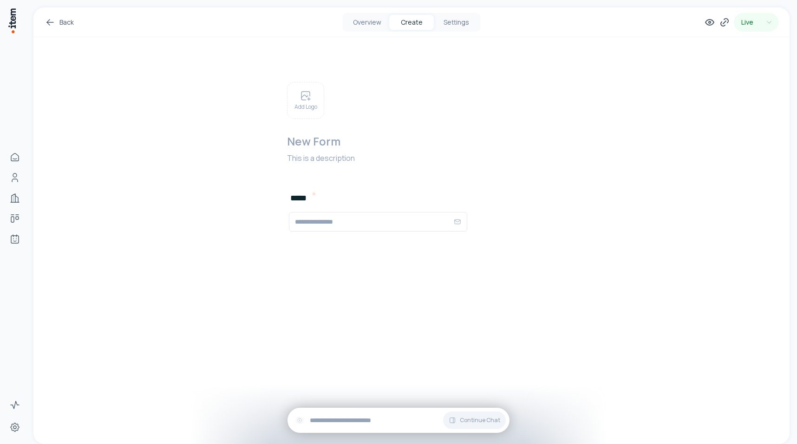
click at [51, 20] on icon at bounding box center [50, 22] width 11 height 11
